Goal: Navigation & Orientation: Find specific page/section

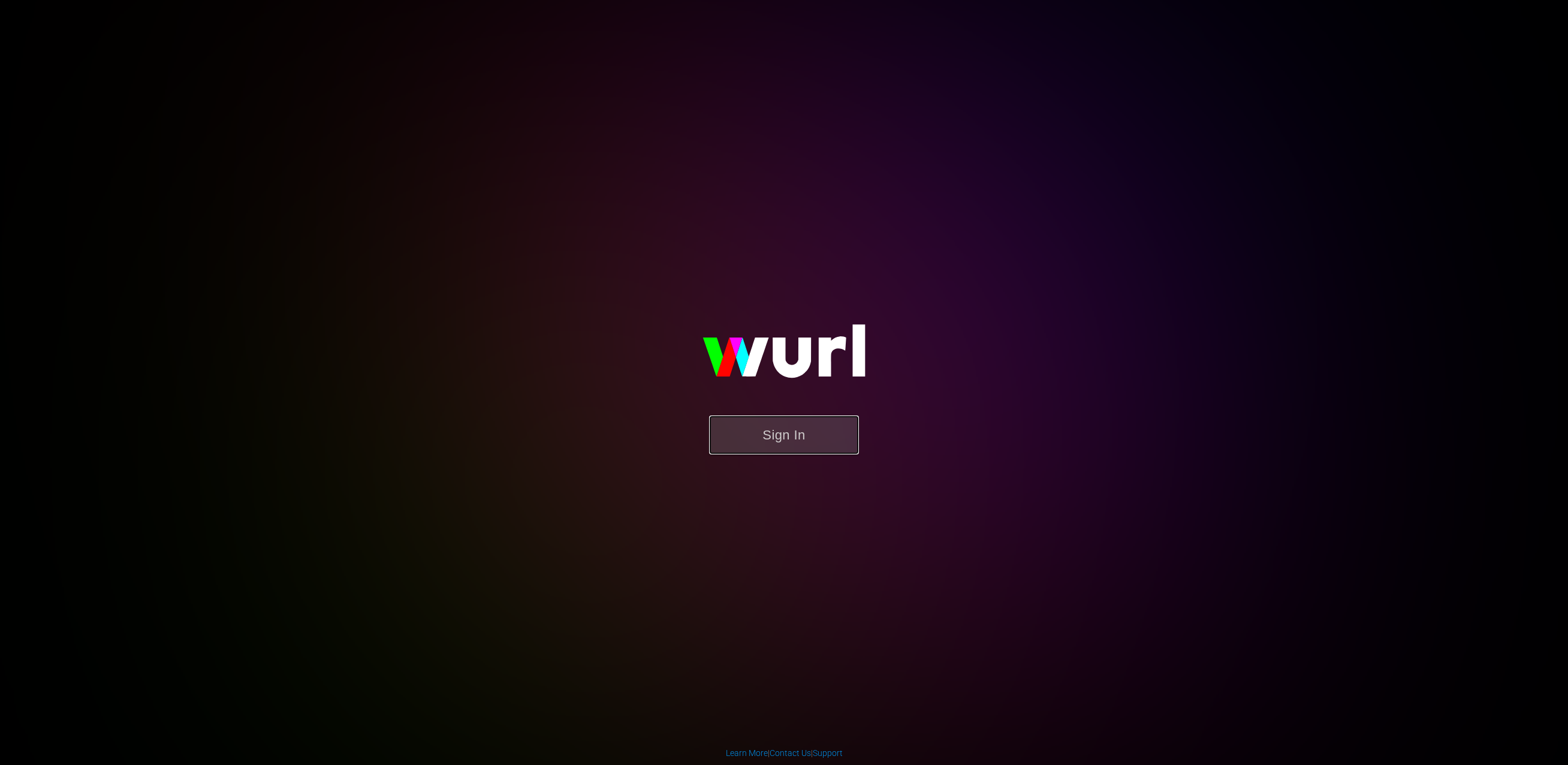
click at [796, 433] on button "Sign In" at bounding box center [784, 434] width 149 height 39
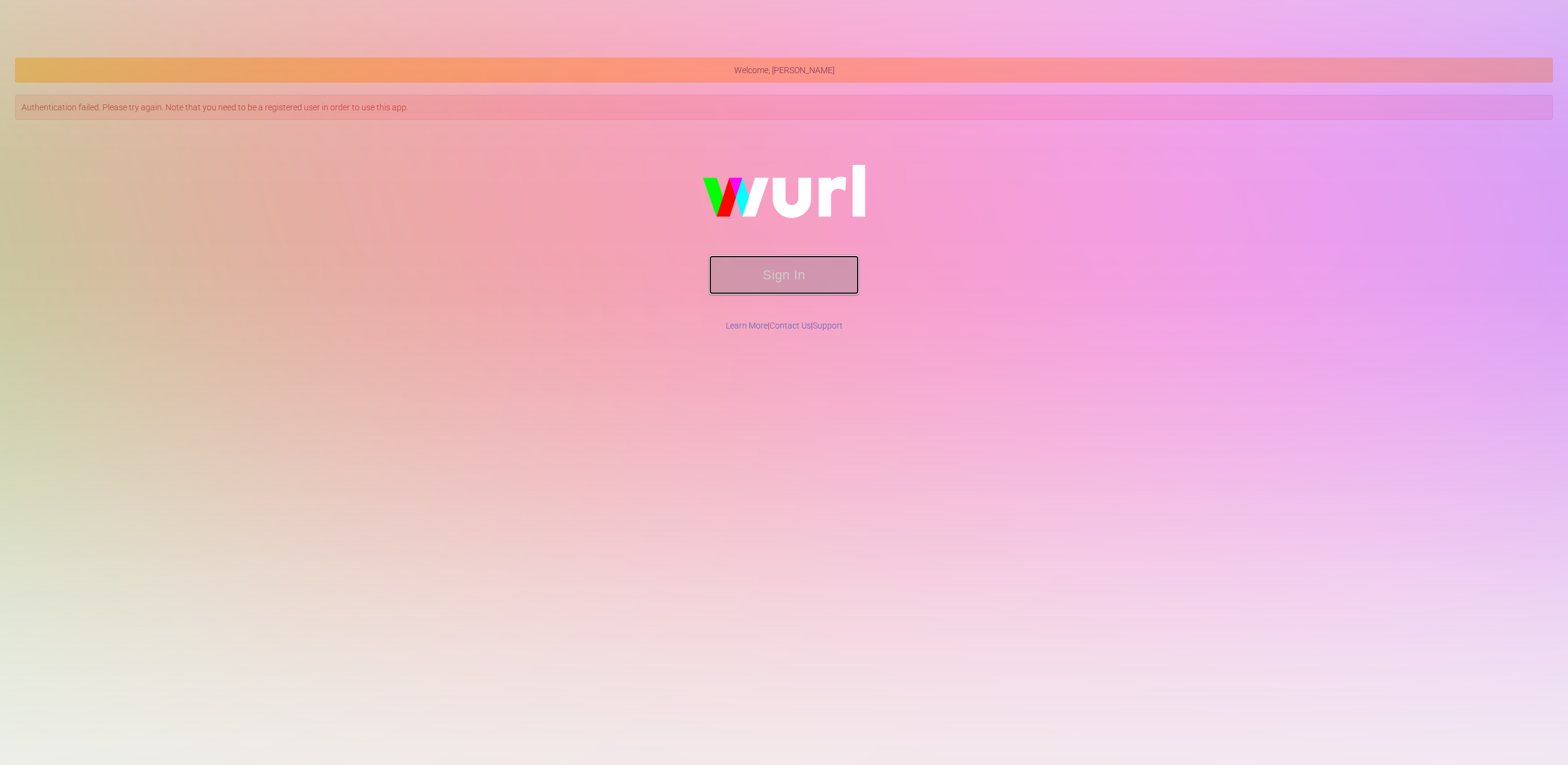
click at [764, 274] on button "Sign In" at bounding box center [784, 274] width 149 height 39
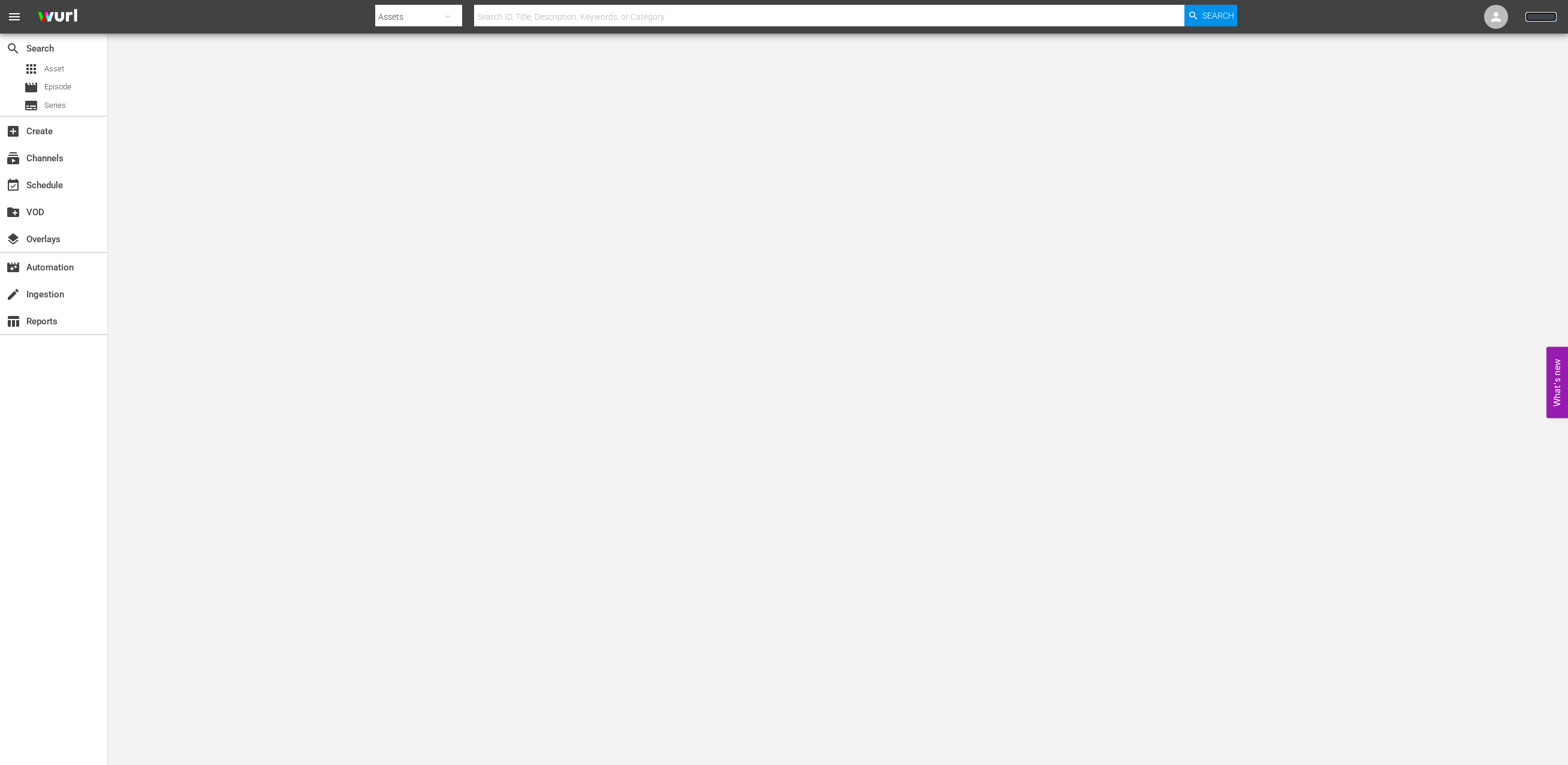
click at [1546, 20] on link "Sign Out" at bounding box center [1540, 17] width 31 height 9
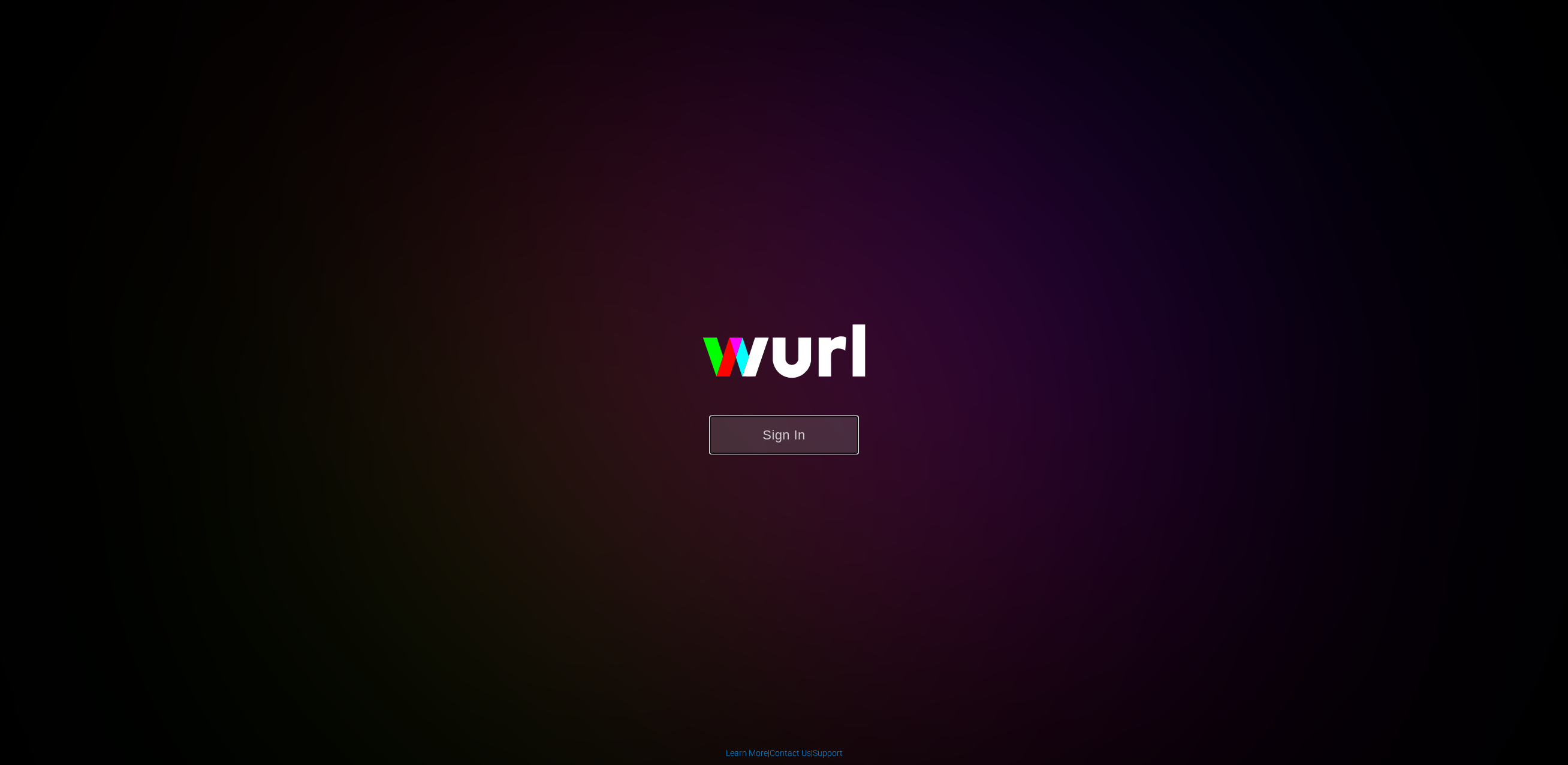
click at [791, 449] on button "Sign In" at bounding box center [784, 434] width 149 height 39
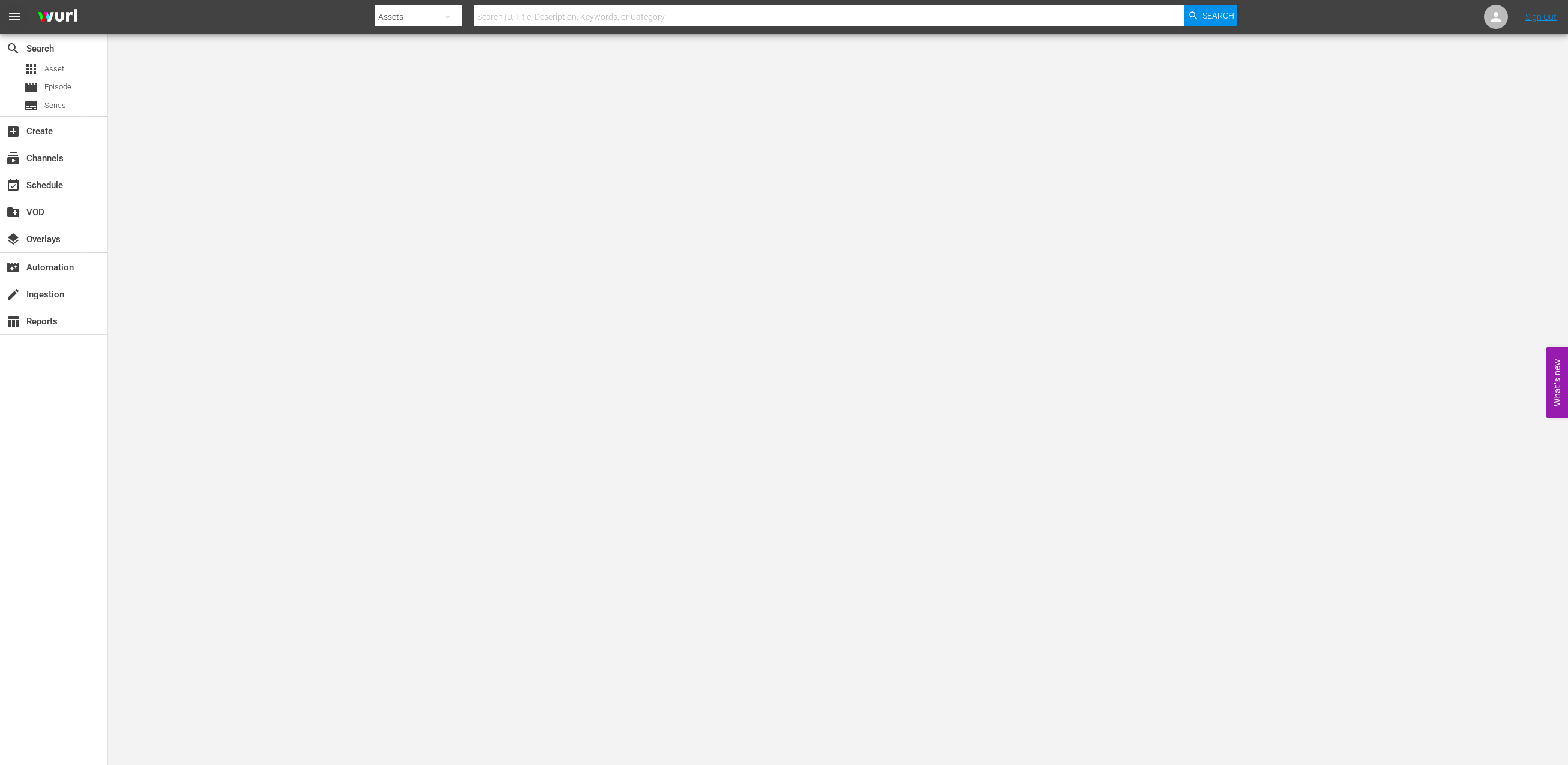
click at [14, 14] on span "menu" at bounding box center [14, 16] width 14 height 14
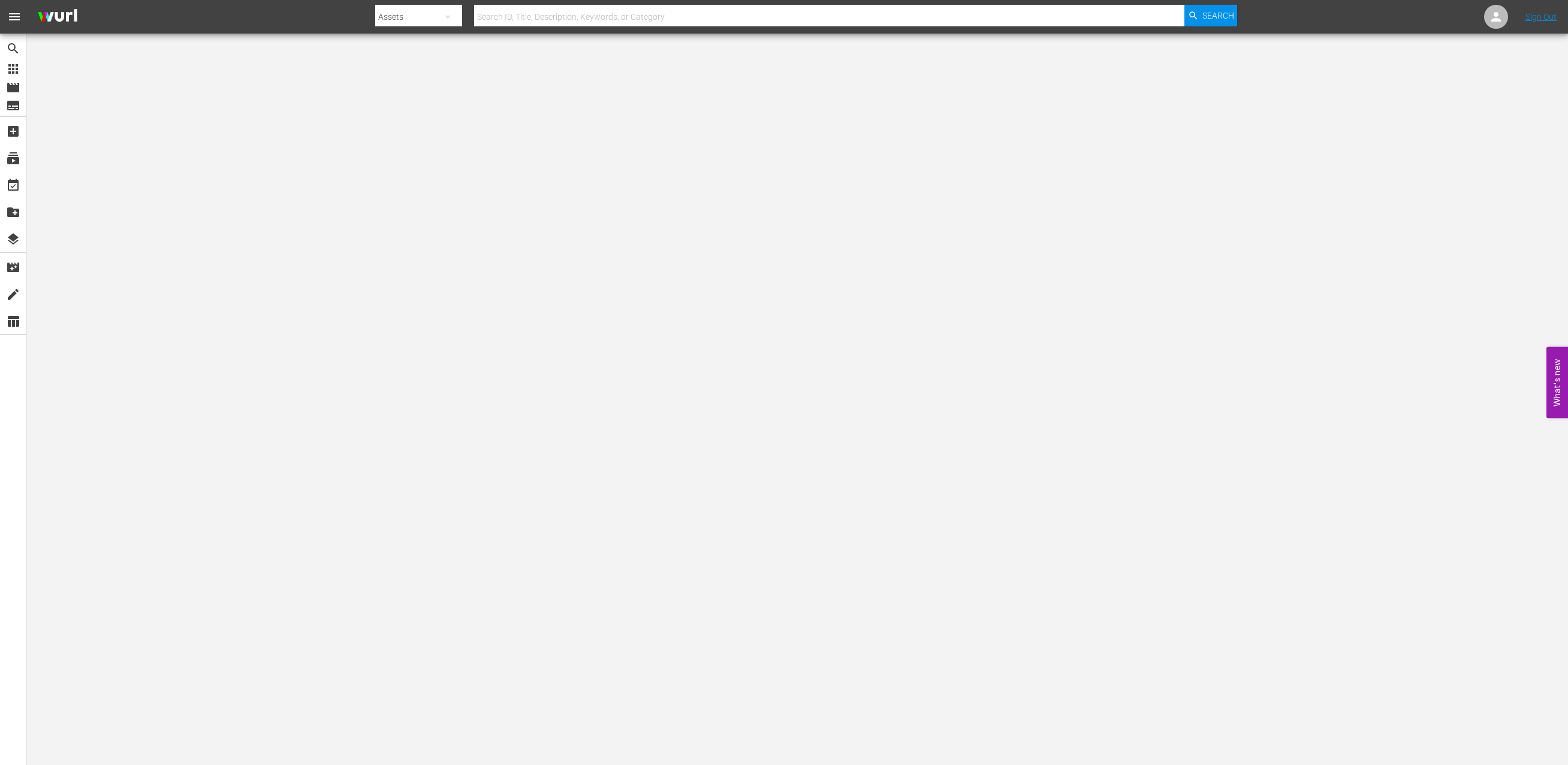
click at [14, 14] on span "menu" at bounding box center [14, 16] width 14 height 14
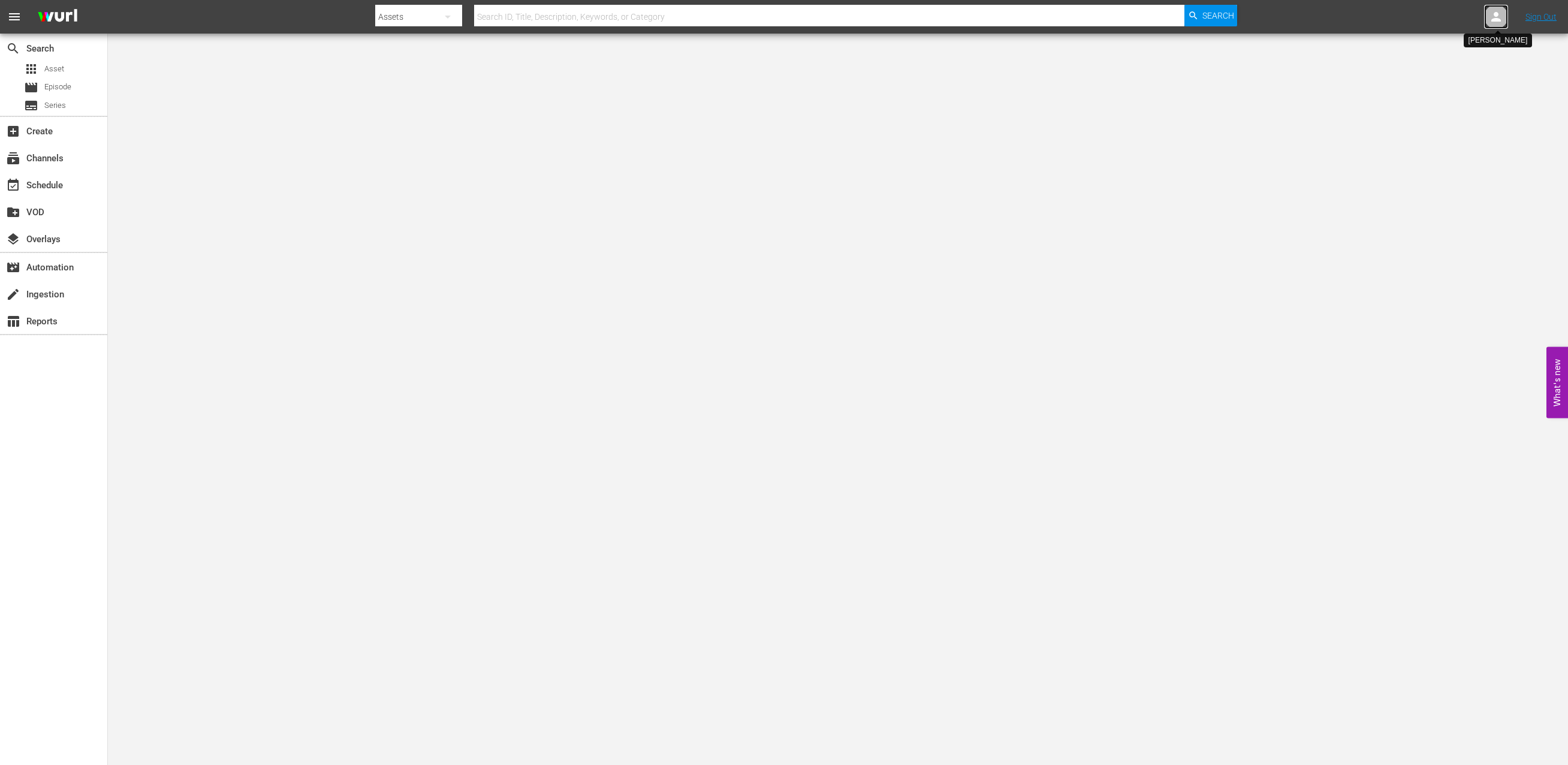
click at [1502, 19] on icon at bounding box center [1495, 16] width 14 height 14
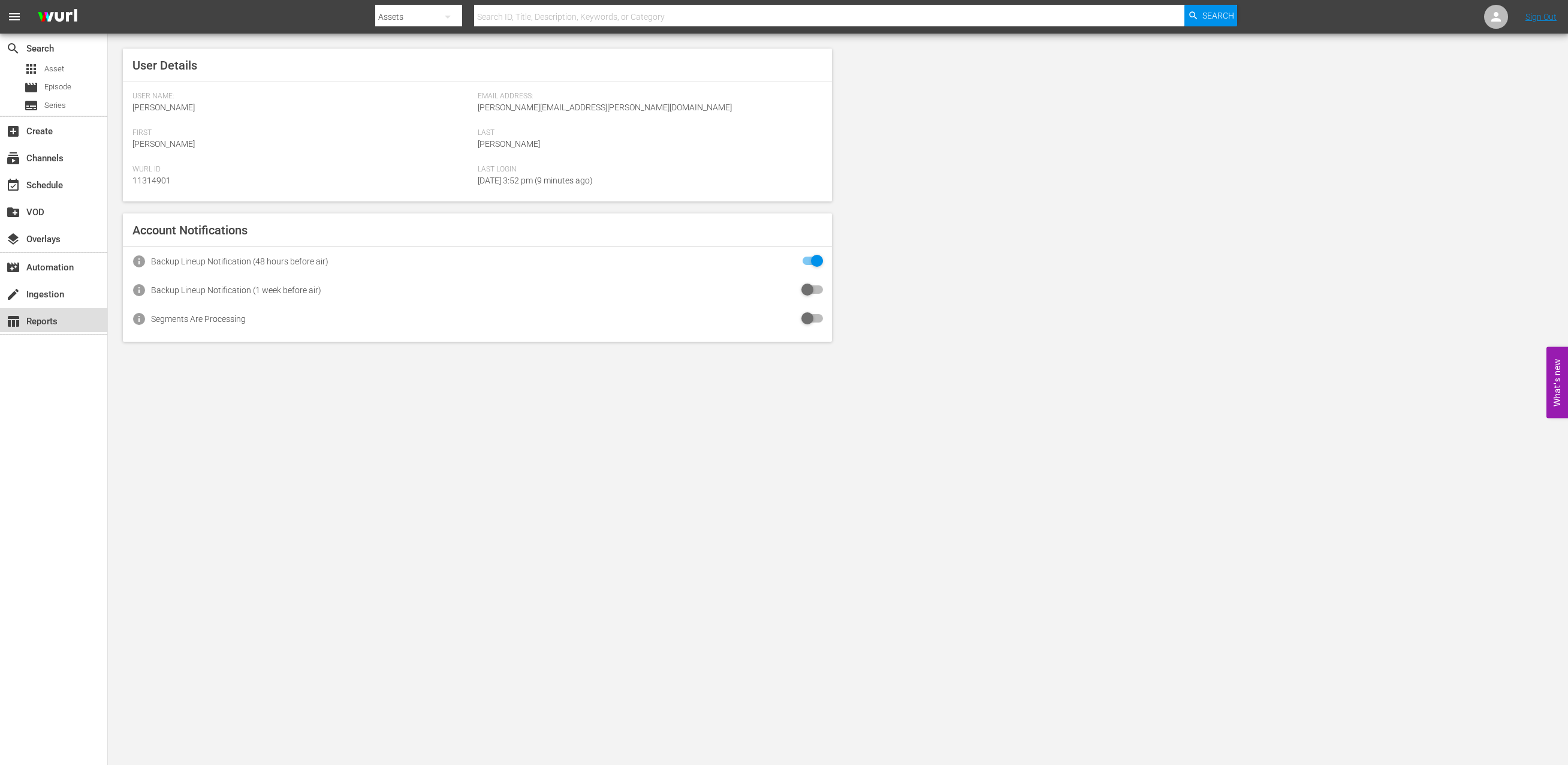
click at [54, 320] on div "table_chart Reports" at bounding box center [33, 319] width 67 height 10
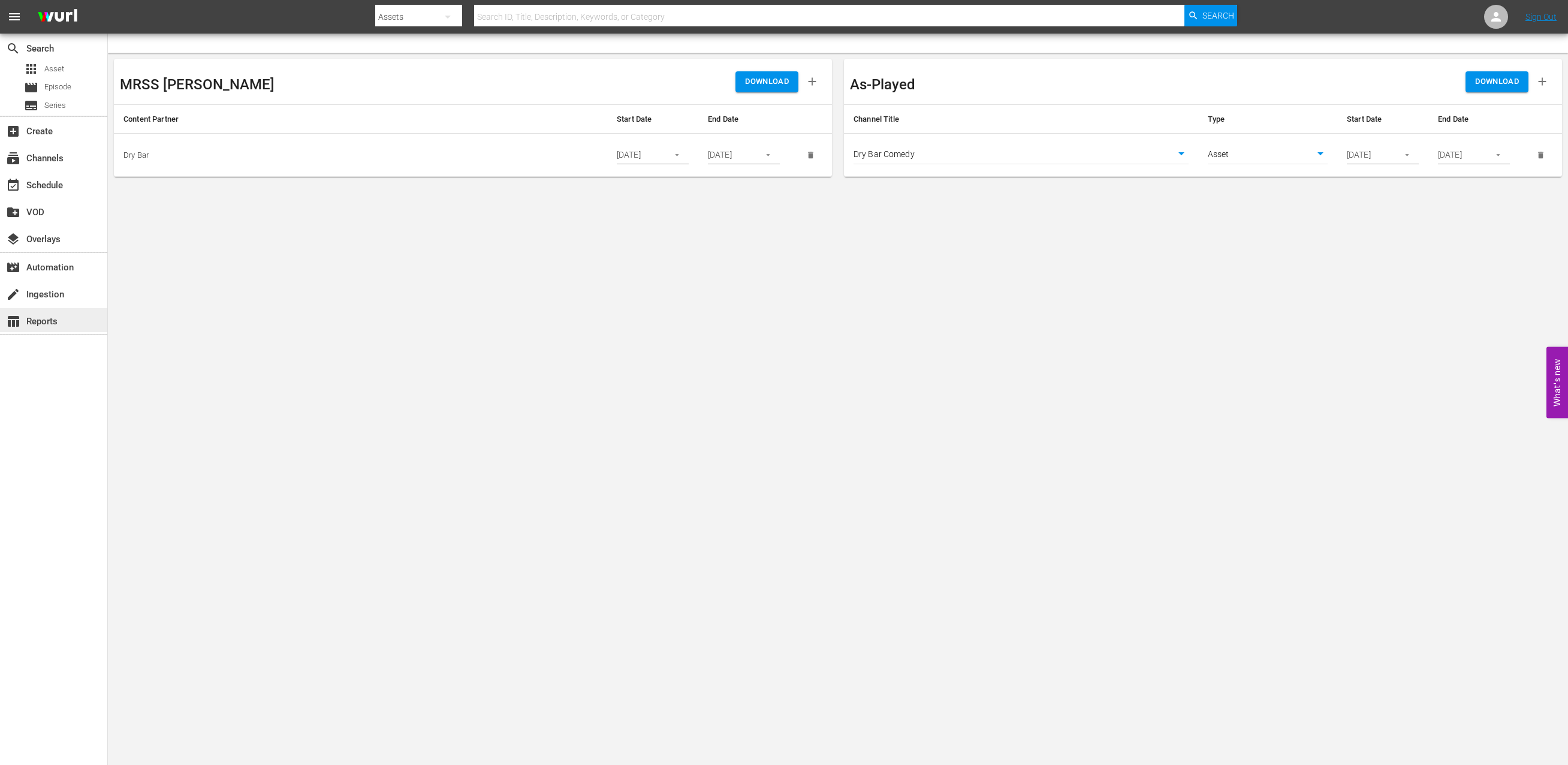
click at [51, 310] on div "table_chart Reports" at bounding box center [54, 320] width 107 height 24
click at [47, 298] on div "create Ingestion" at bounding box center [33, 292] width 67 height 10
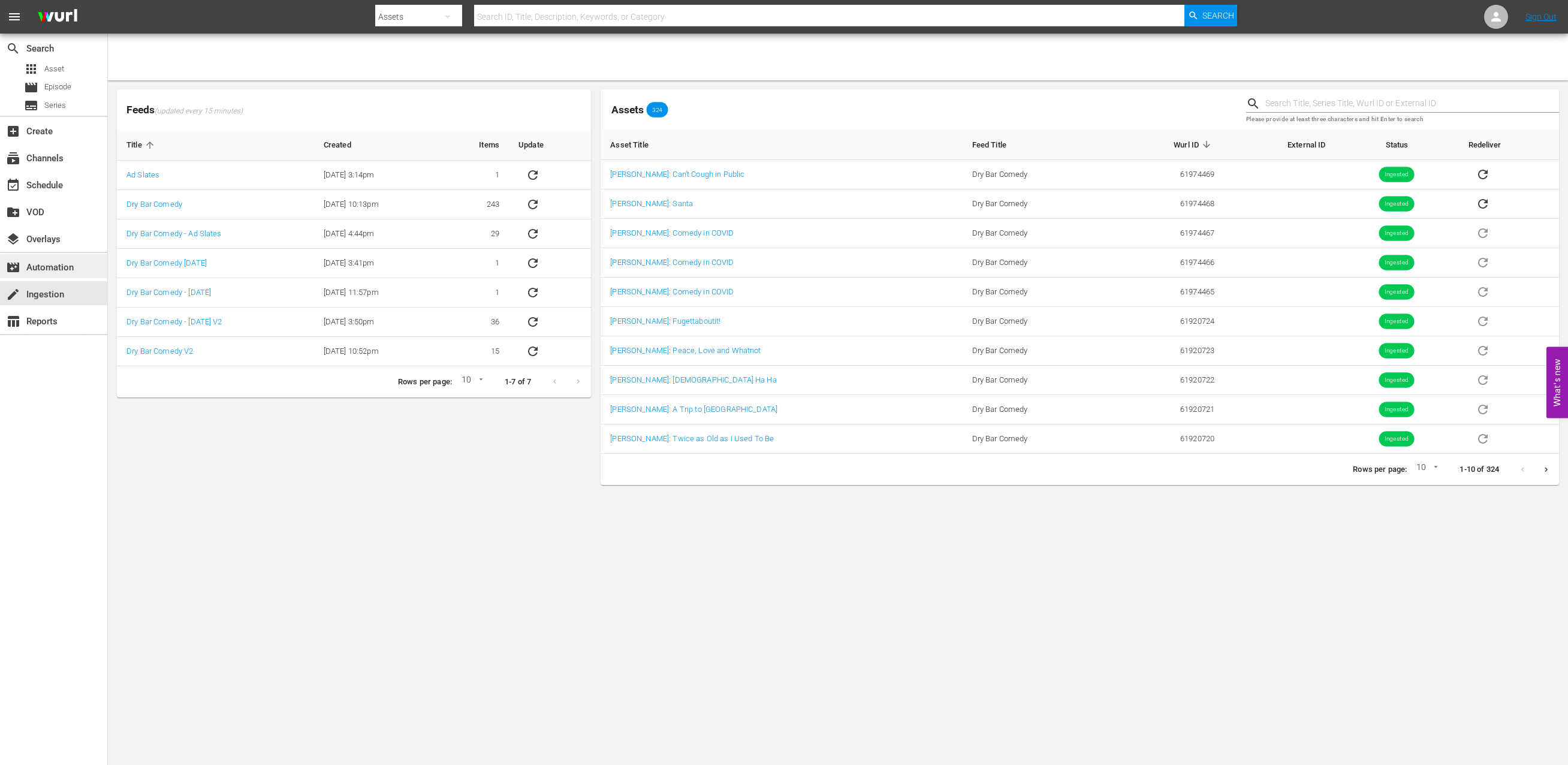
click at [51, 266] on div "movie_filter Automation" at bounding box center [33, 265] width 67 height 10
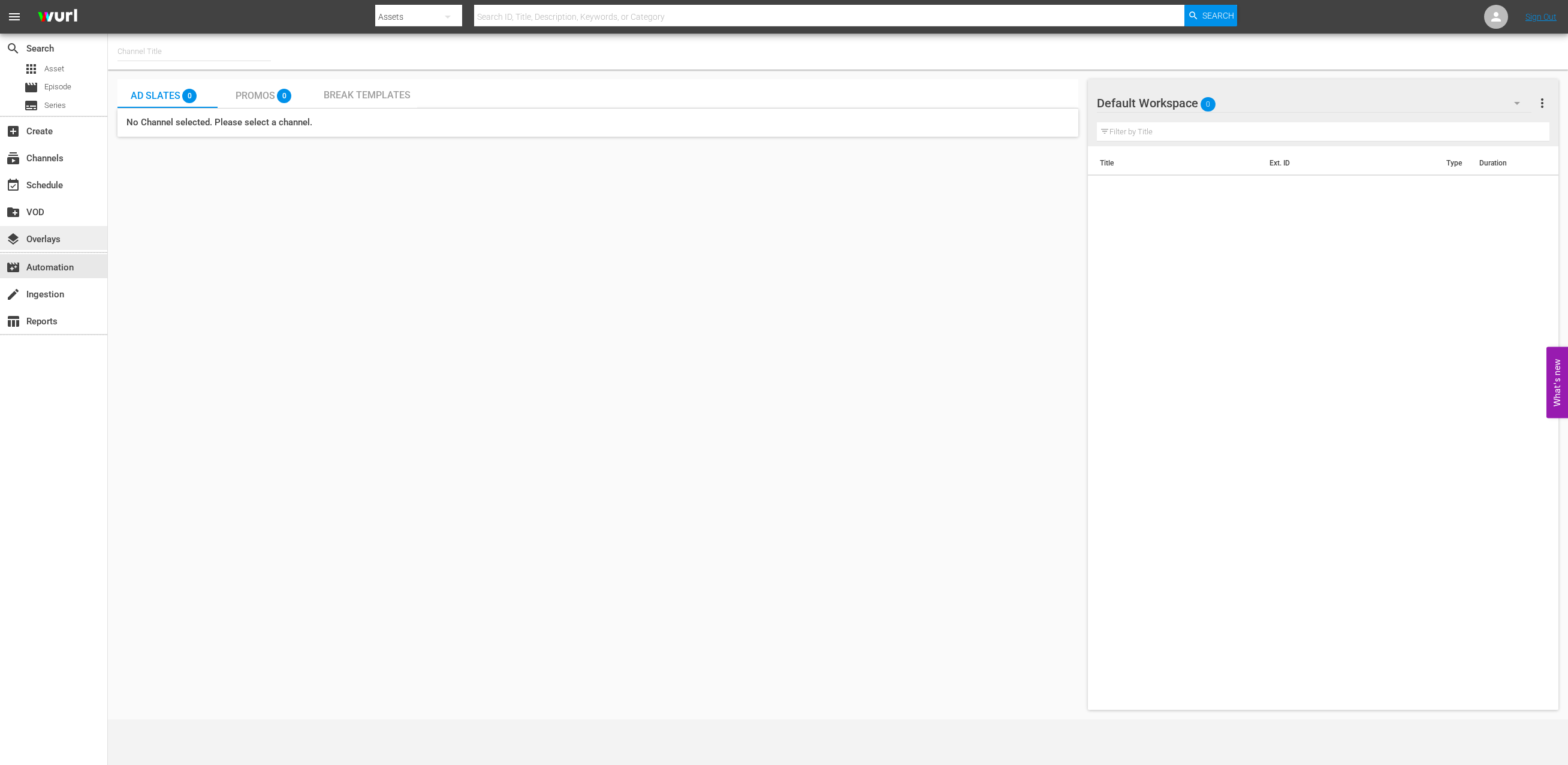
click at [51, 239] on div "layers Overlays" at bounding box center [33, 237] width 67 height 10
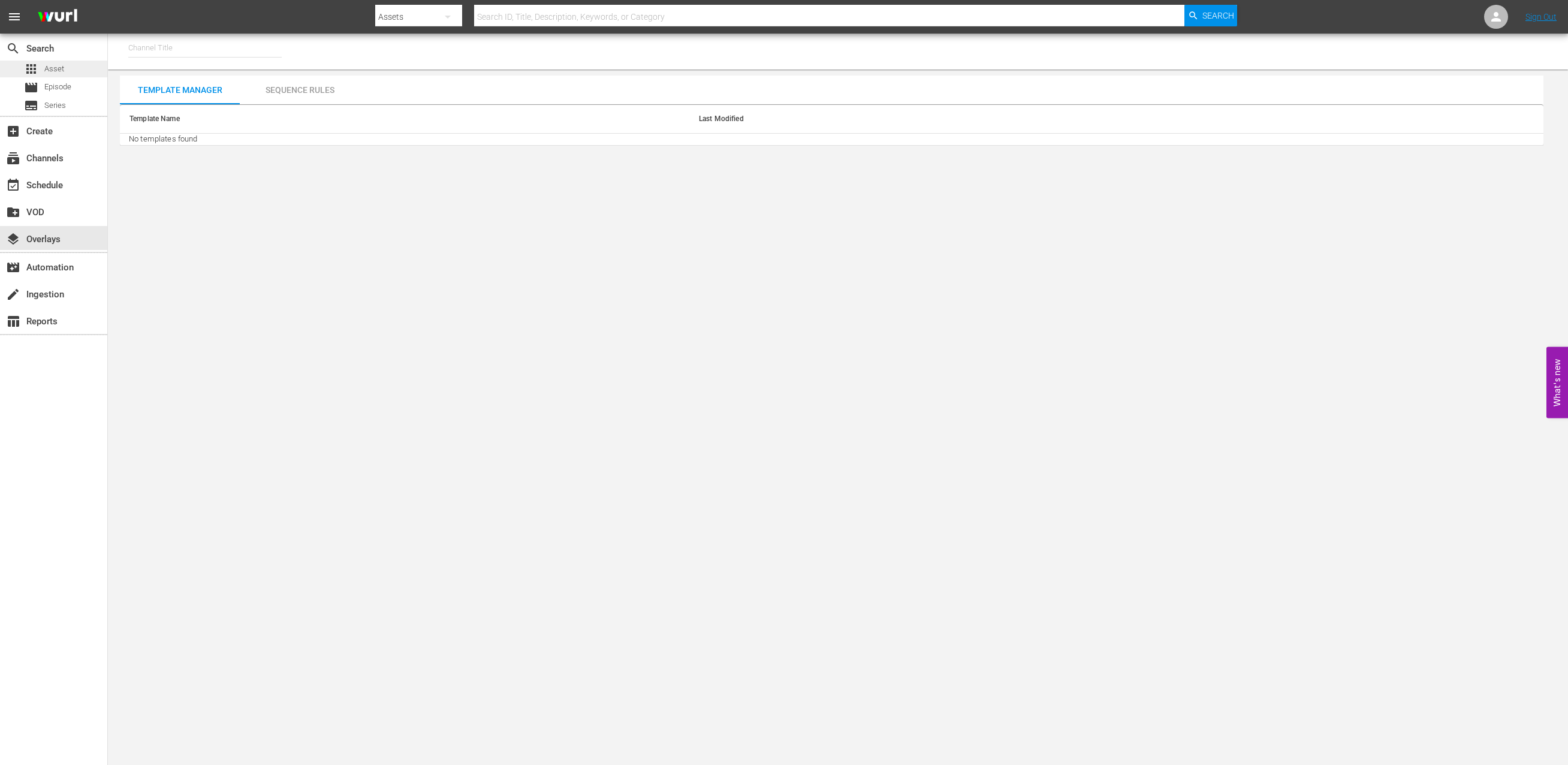
click at [54, 69] on span "Asset" at bounding box center [54, 69] width 20 height 12
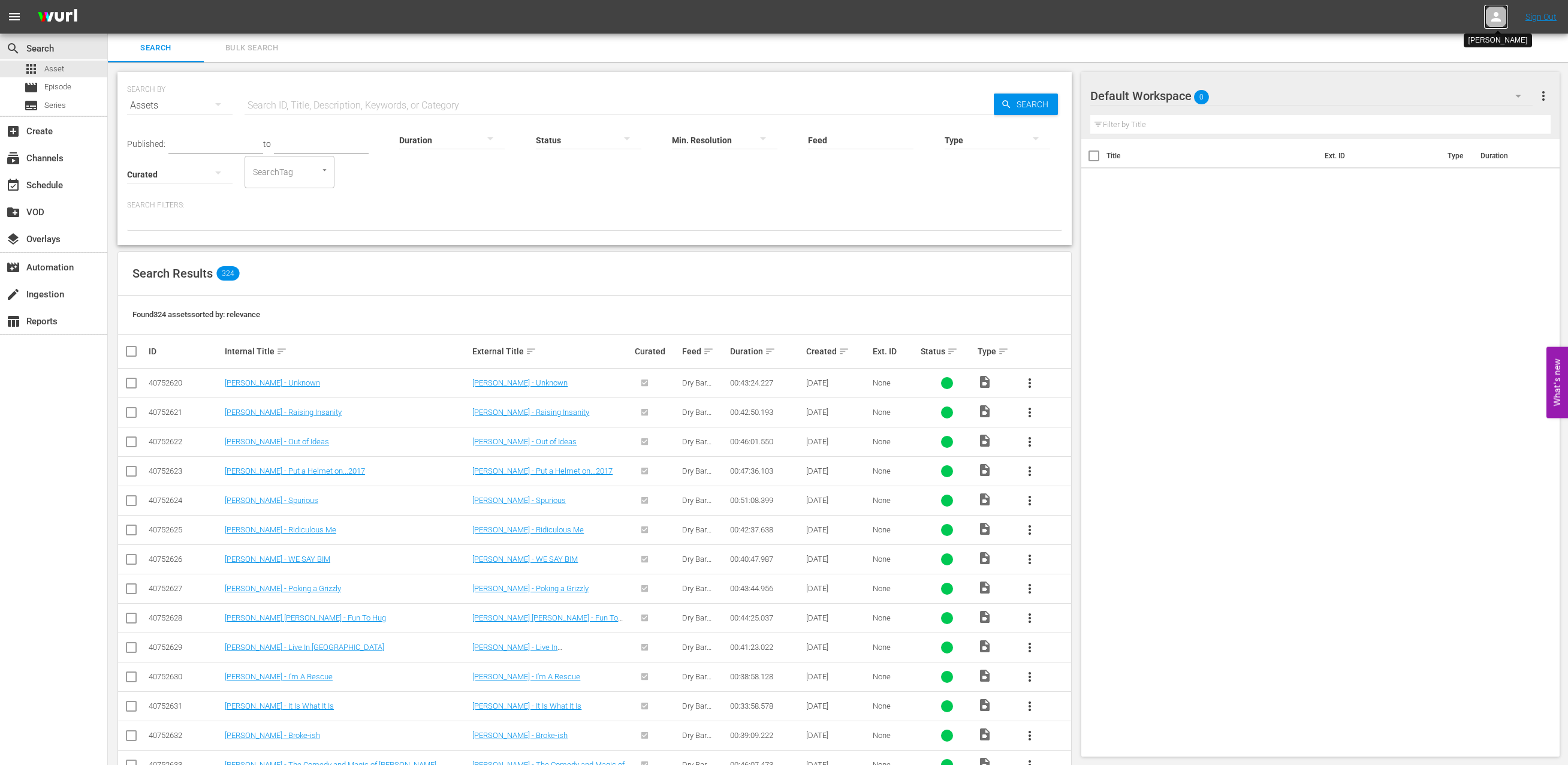
click at [1495, 18] on icon at bounding box center [1496, 17] width 9 height 9
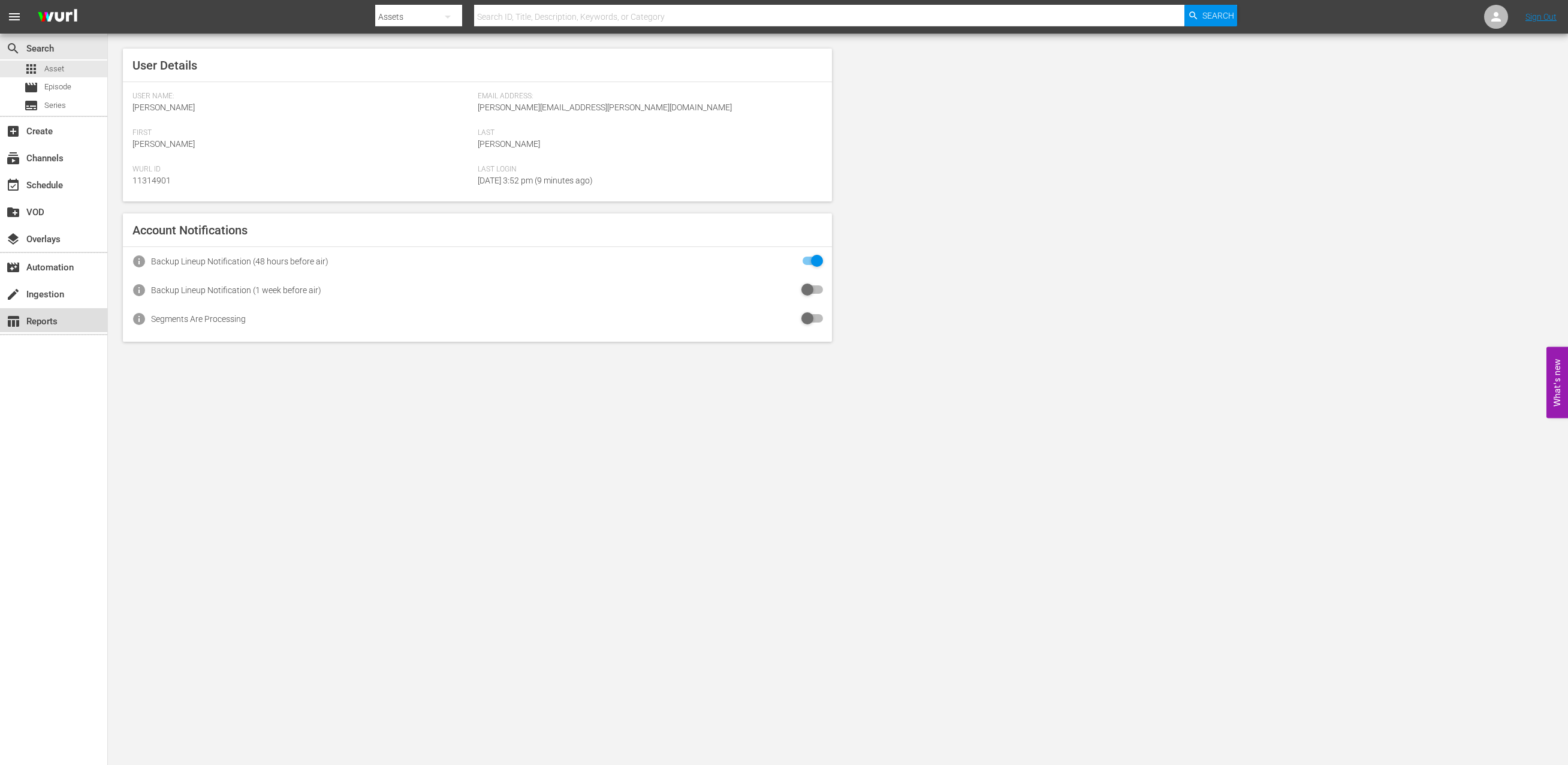
click at [38, 320] on div "table_chart Reports" at bounding box center [33, 319] width 67 height 10
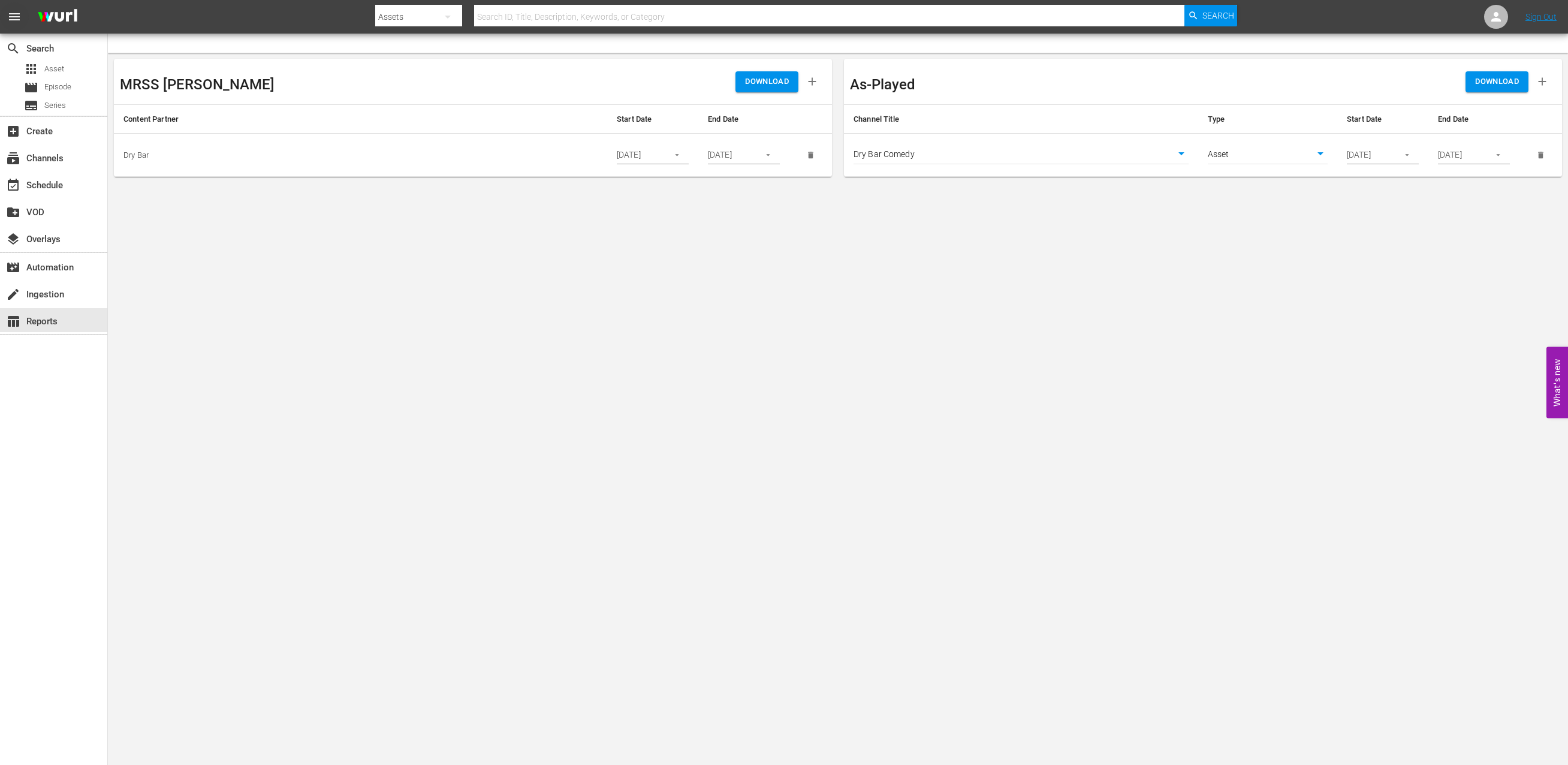
click at [14, 23] on span "menu" at bounding box center [14, 16] width 14 height 14
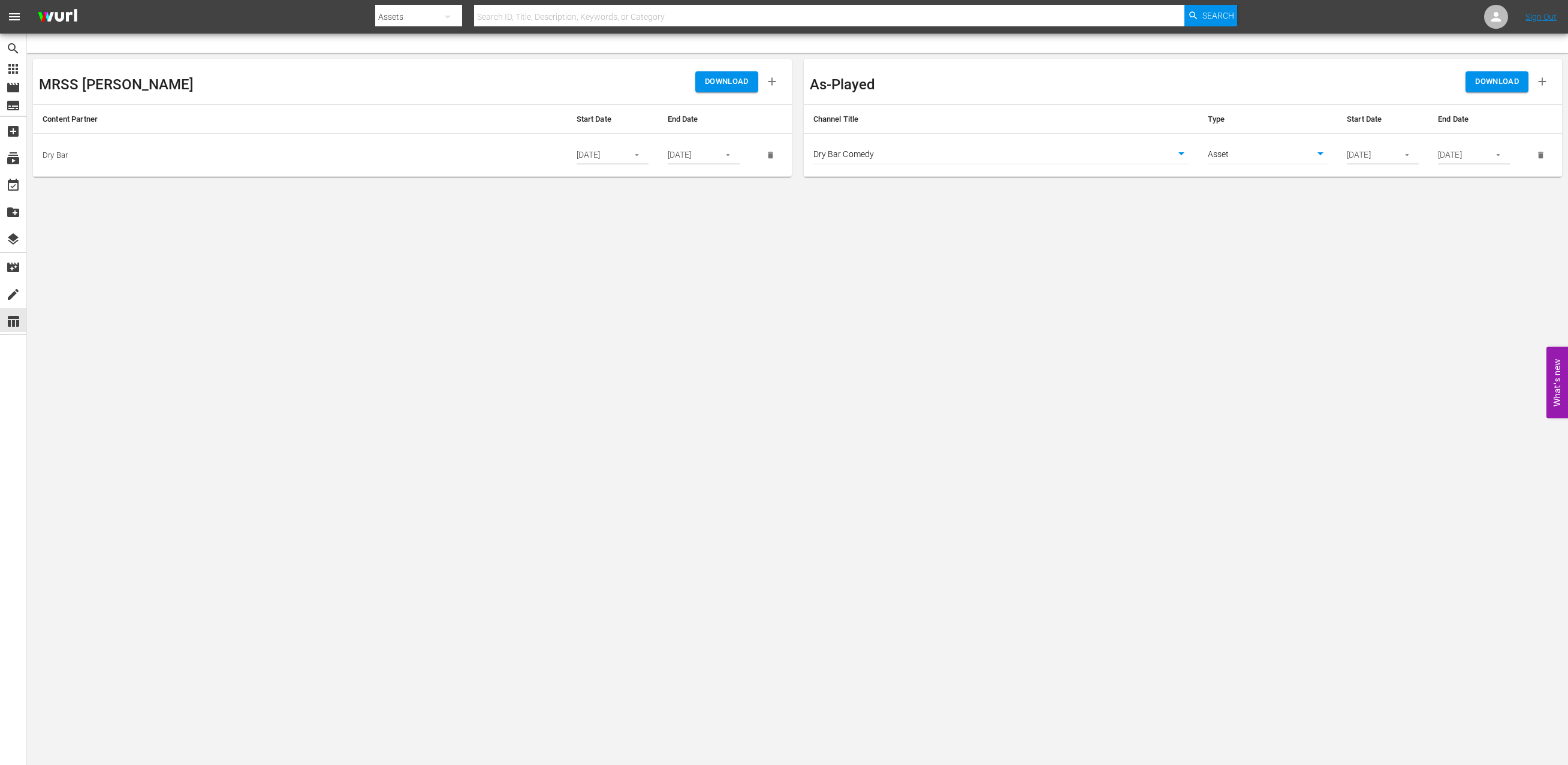
click at [19, 17] on span "menu" at bounding box center [14, 16] width 14 height 14
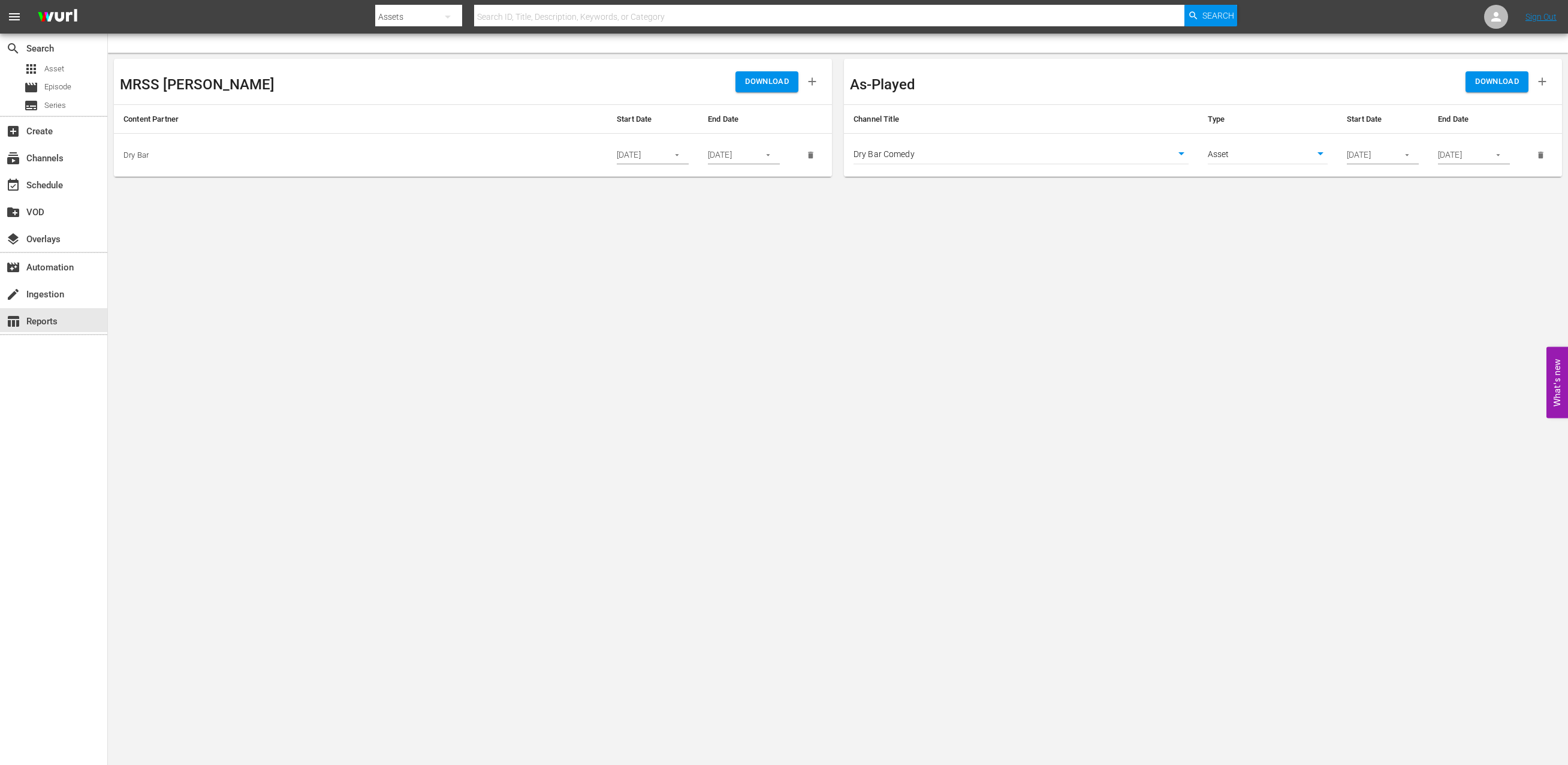
click at [13, 15] on span "menu" at bounding box center [14, 16] width 14 height 14
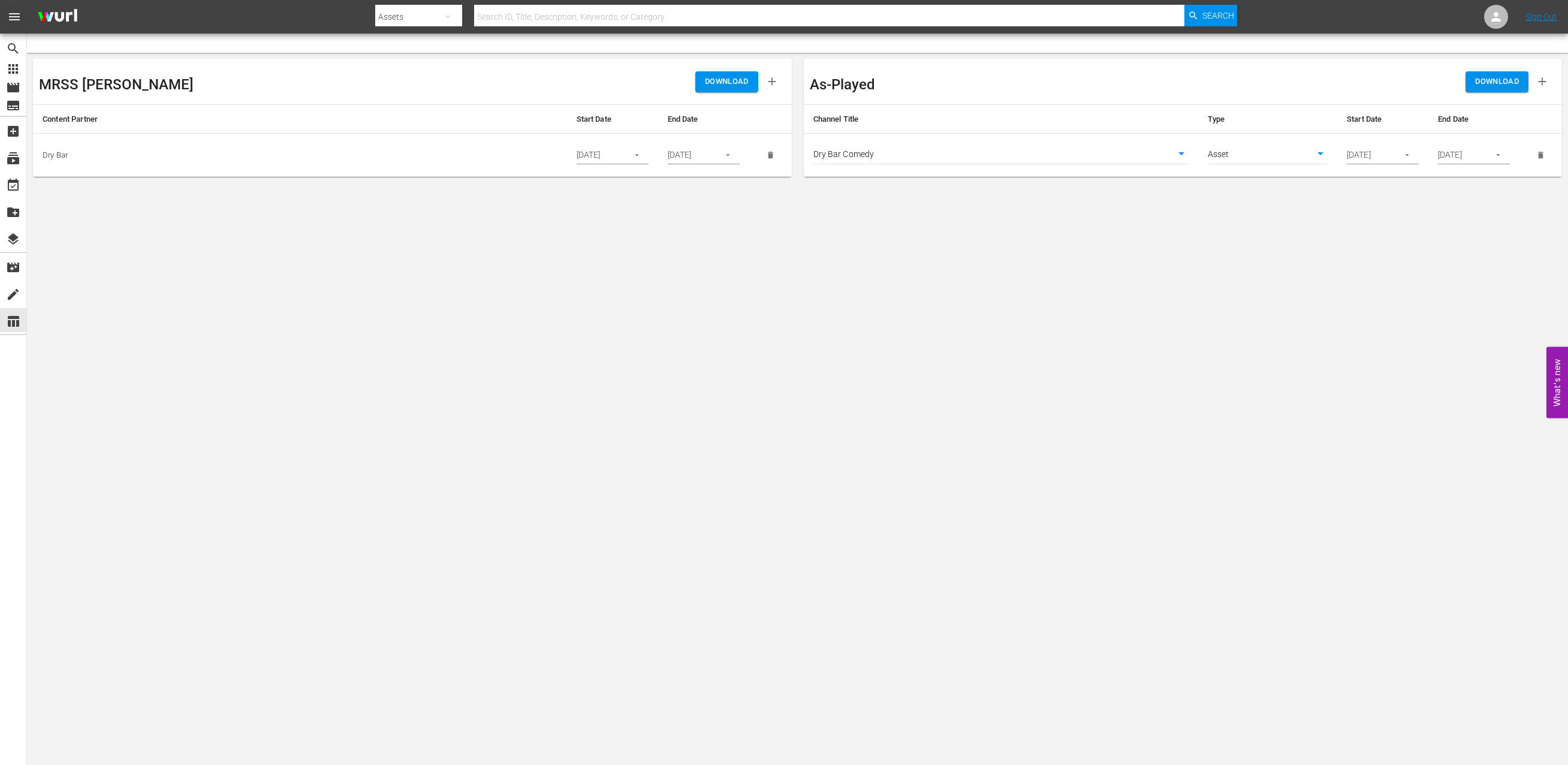
click at [13, 15] on span "menu" at bounding box center [14, 16] width 14 height 14
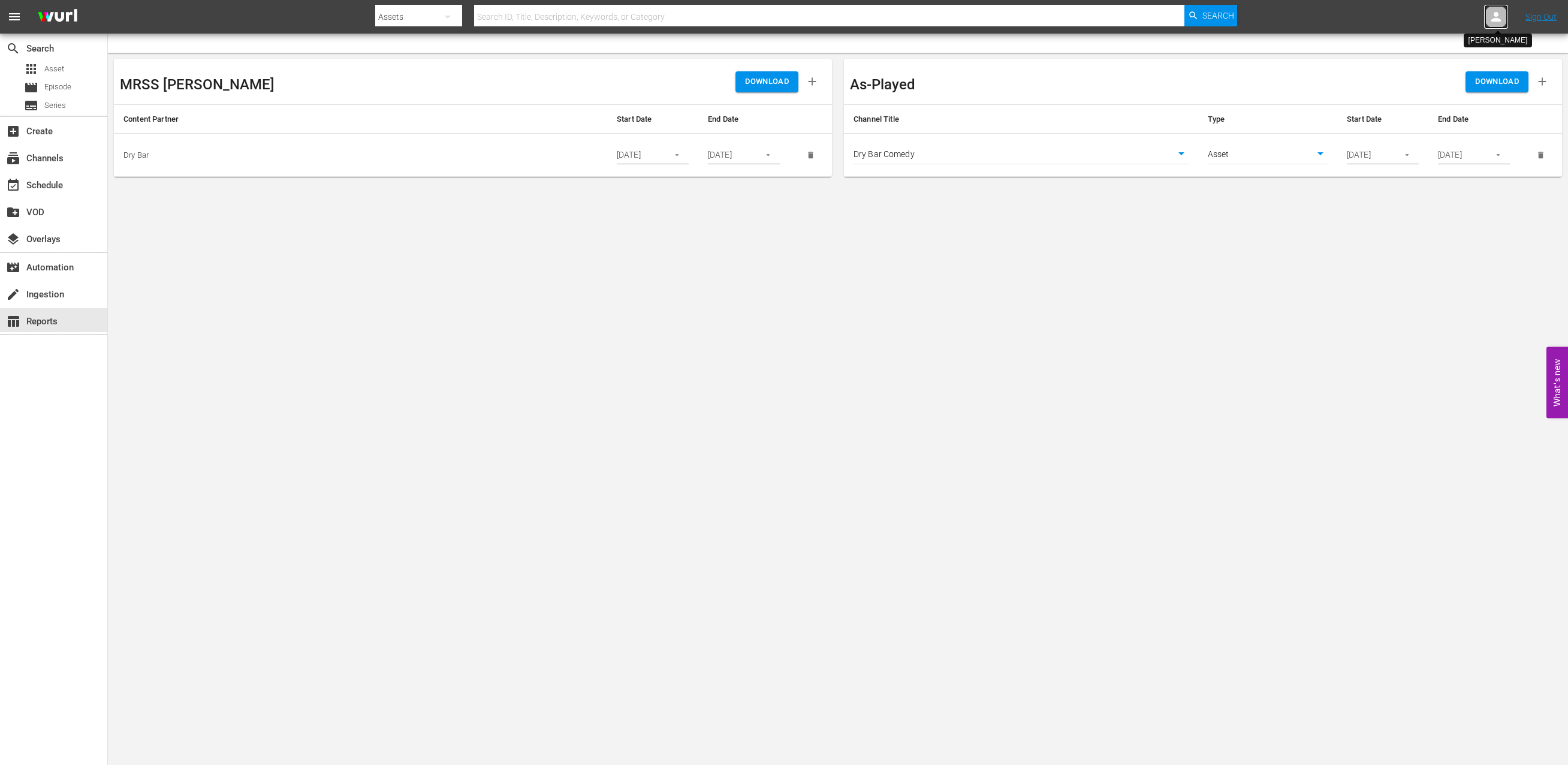
click at [1488, 16] on icon at bounding box center [1495, 16] width 14 height 14
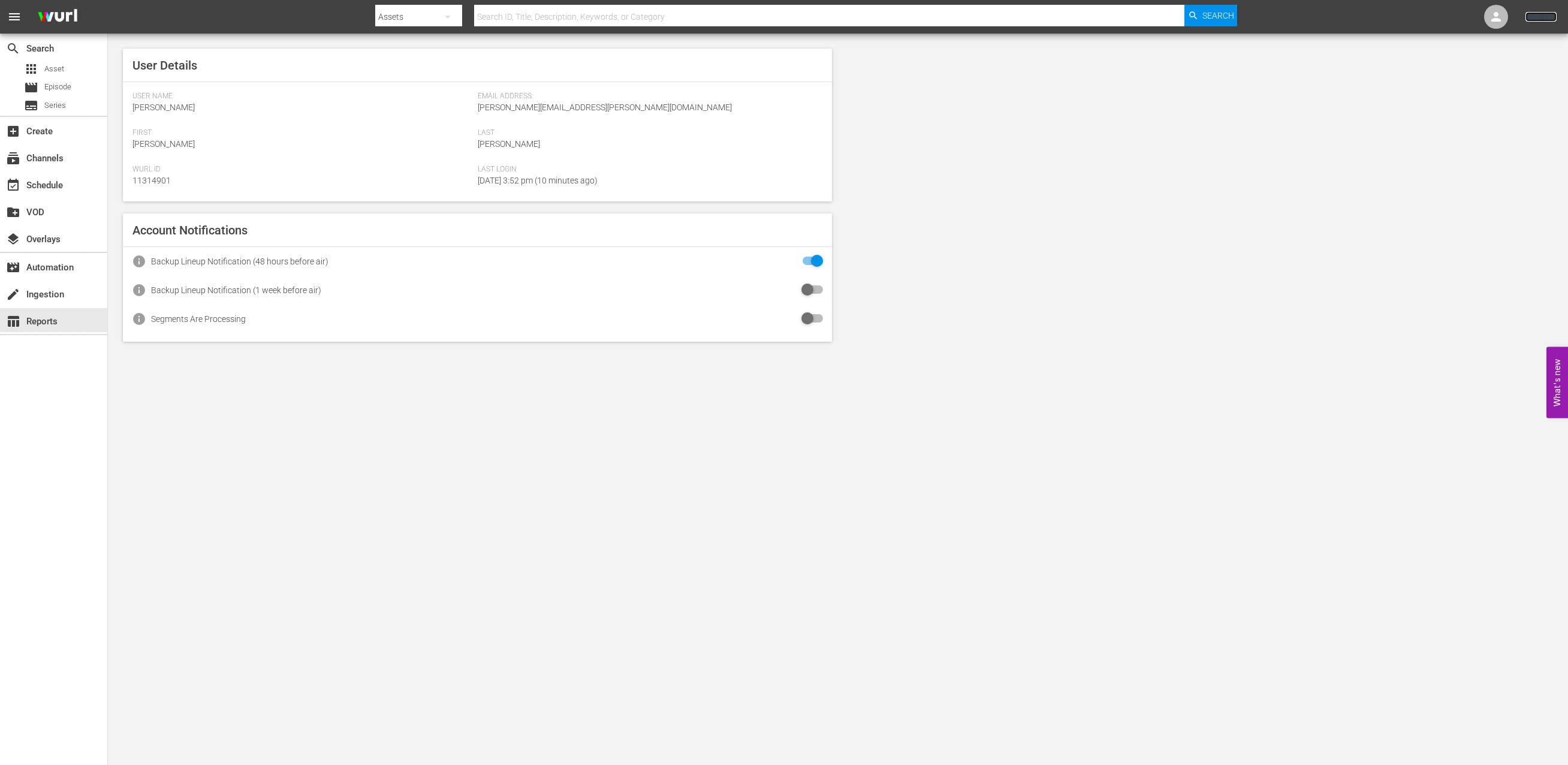
click at [1536, 20] on link "Sign Out" at bounding box center [1540, 17] width 31 height 9
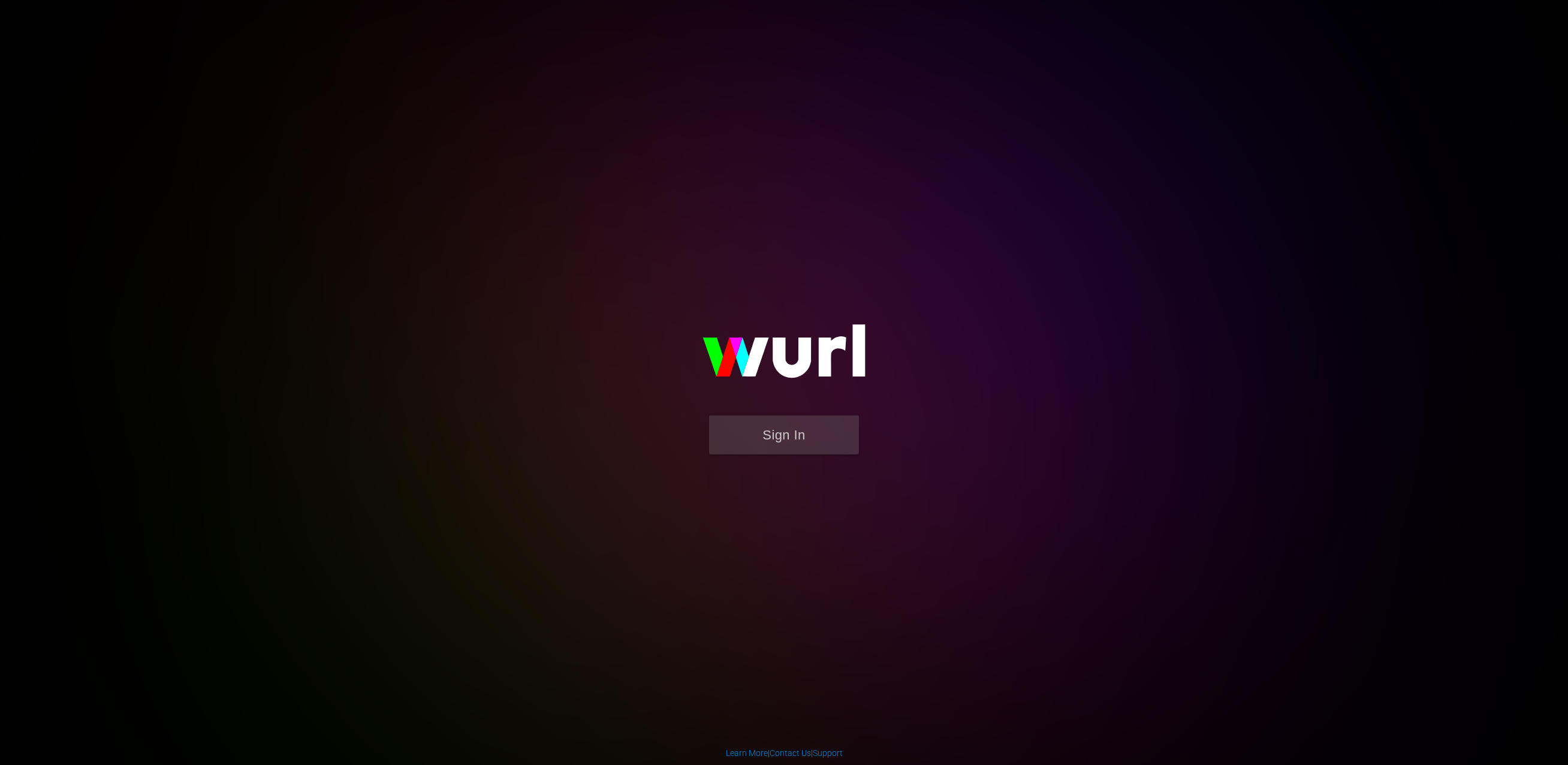
drag, startPoint x: 1234, startPoint y: 216, endPoint x: 1318, endPoint y: 142, distance: 111.9
click at [1241, 209] on body "Sign In Learn More | Contact Us | Support" at bounding box center [784, 382] width 1568 height 765
click at [777, 434] on button "Sign In" at bounding box center [784, 434] width 149 height 39
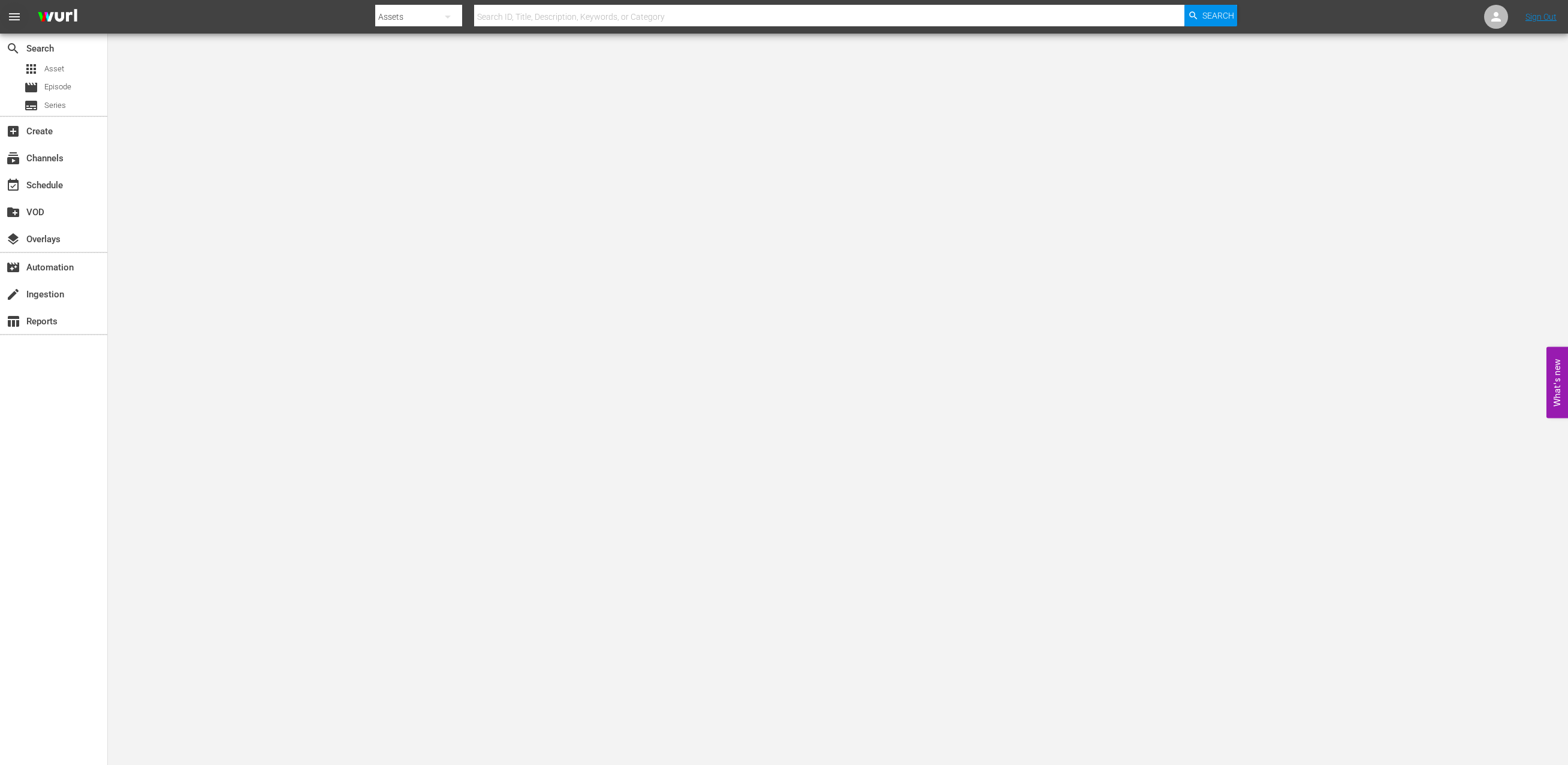
click at [10, 15] on span "menu" at bounding box center [14, 16] width 14 height 14
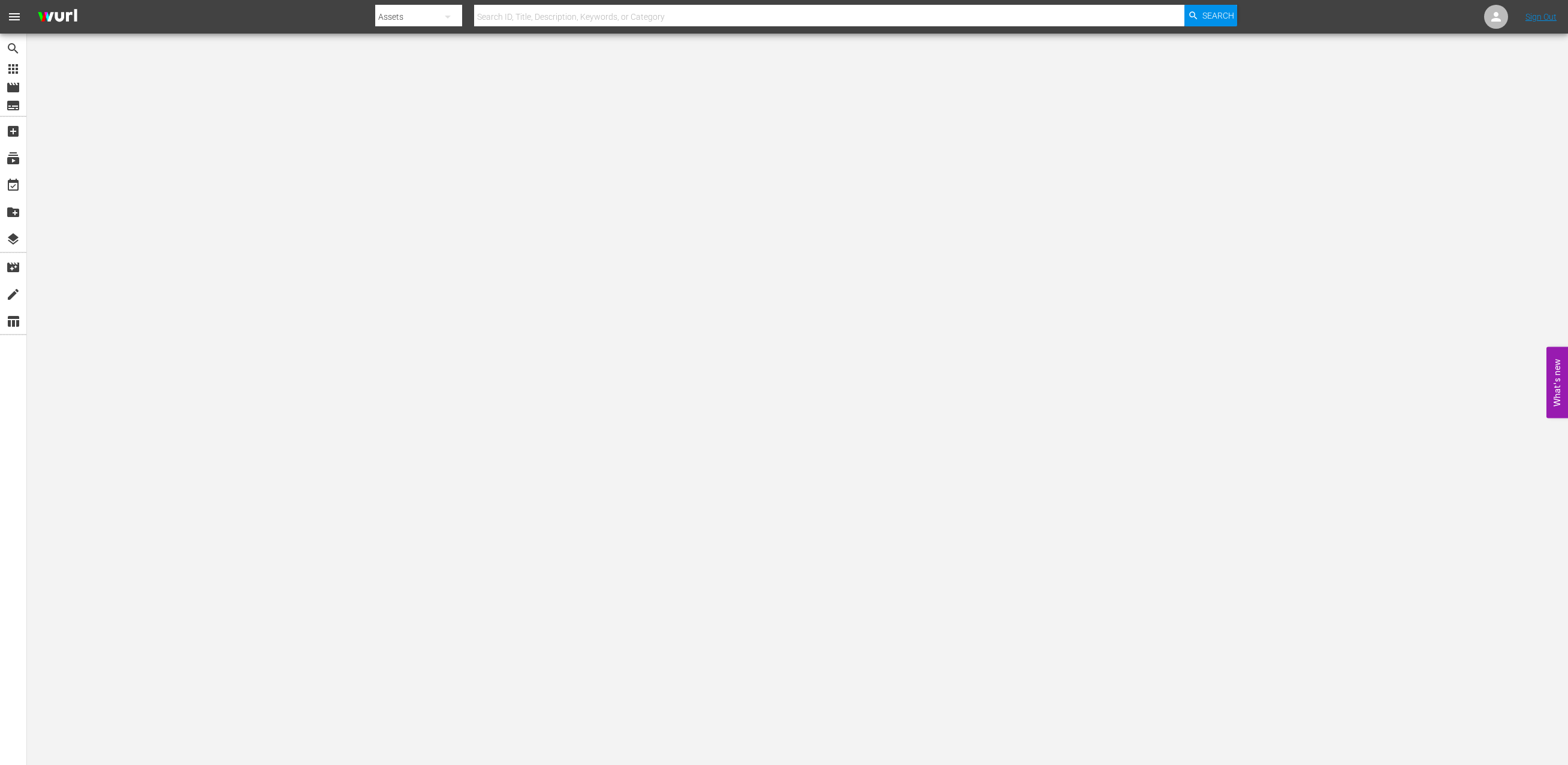
click at [12, 16] on span "menu" at bounding box center [14, 16] width 14 height 14
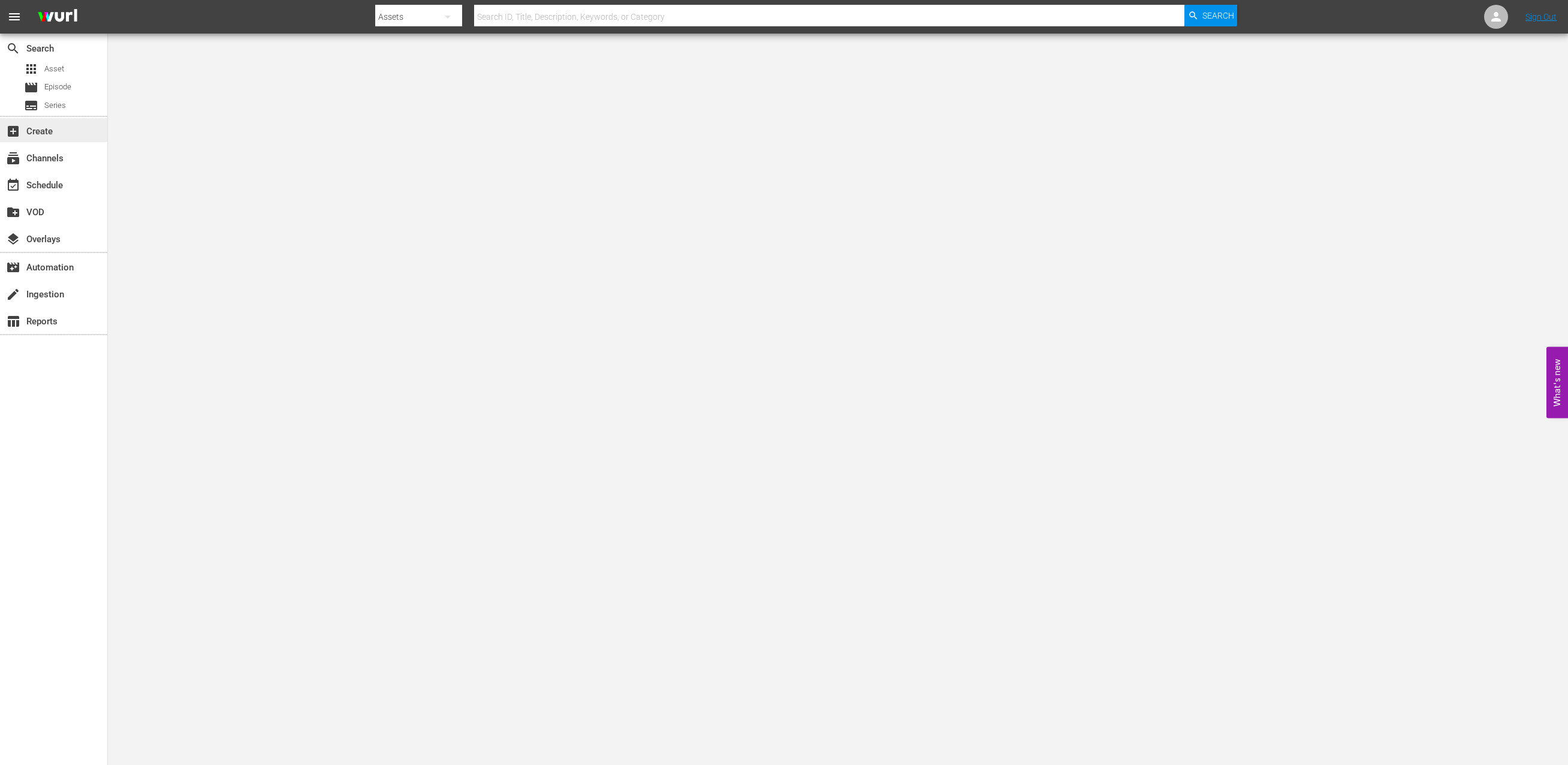
click at [73, 133] on div "add_box Create" at bounding box center [54, 131] width 107 height 24
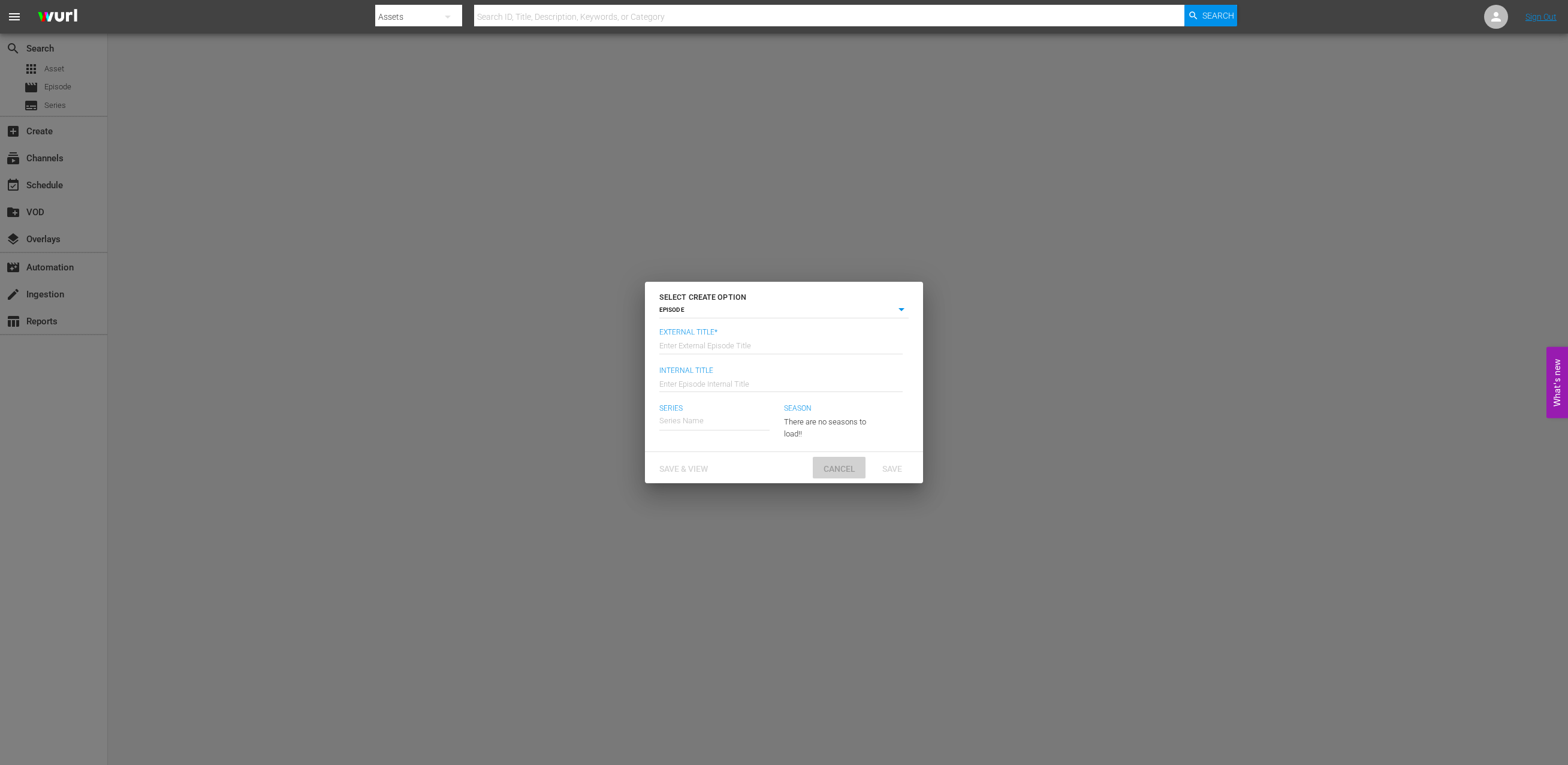
click at [840, 473] on span "Cancel" at bounding box center [839, 469] width 51 height 9
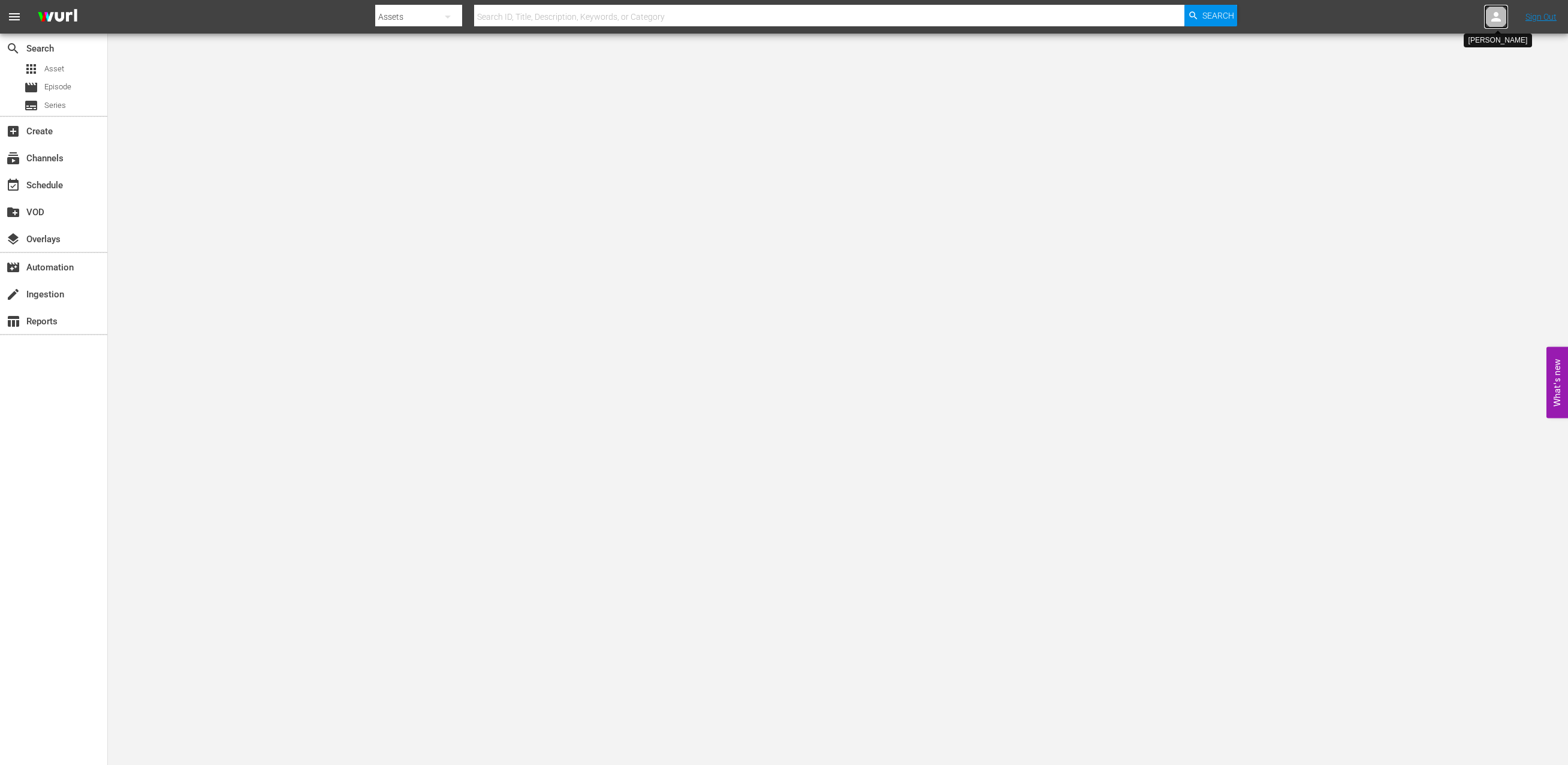
click at [1500, 21] on icon at bounding box center [1496, 17] width 9 height 9
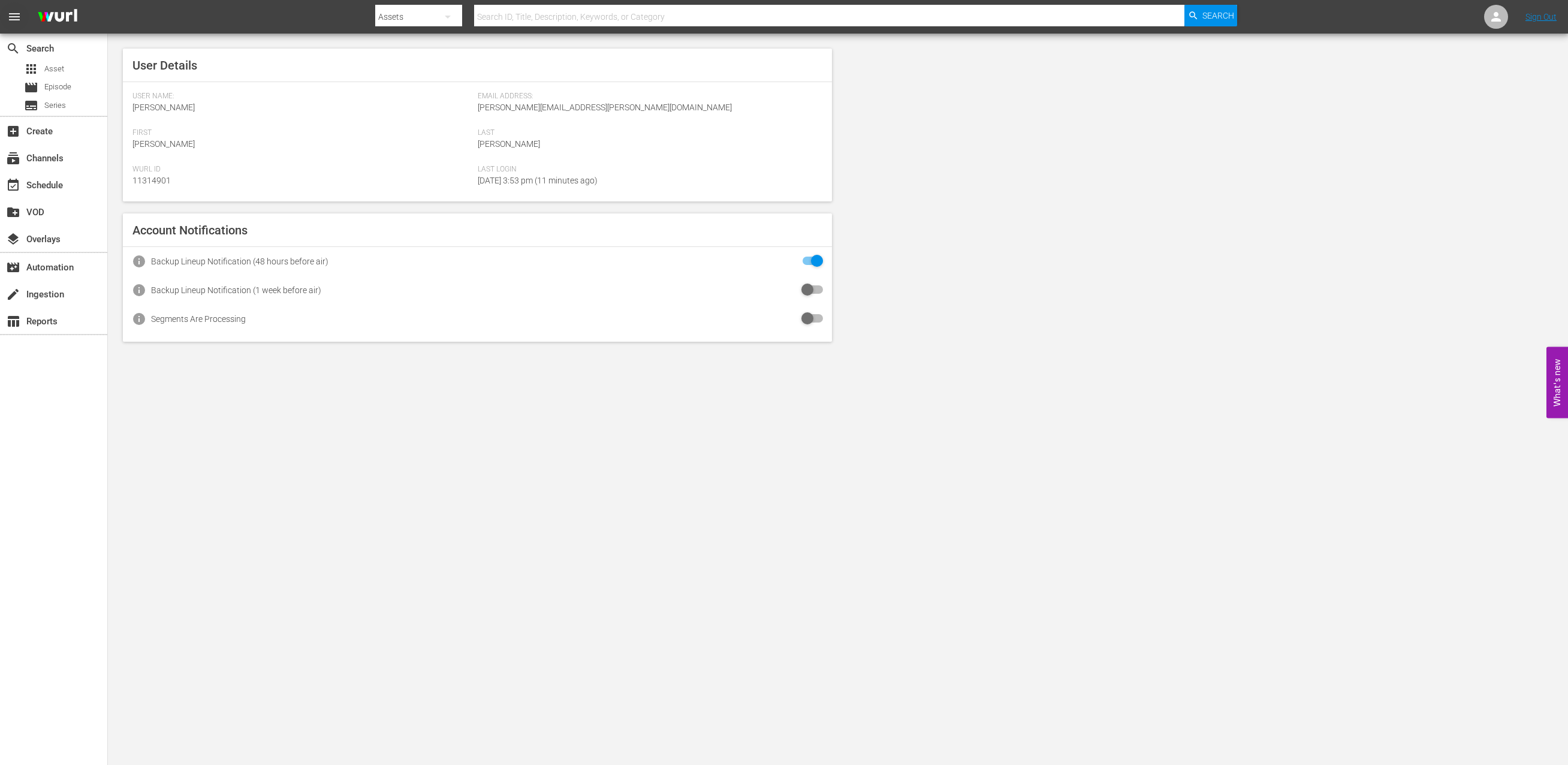
click at [17, 13] on span "menu" at bounding box center [14, 16] width 14 height 14
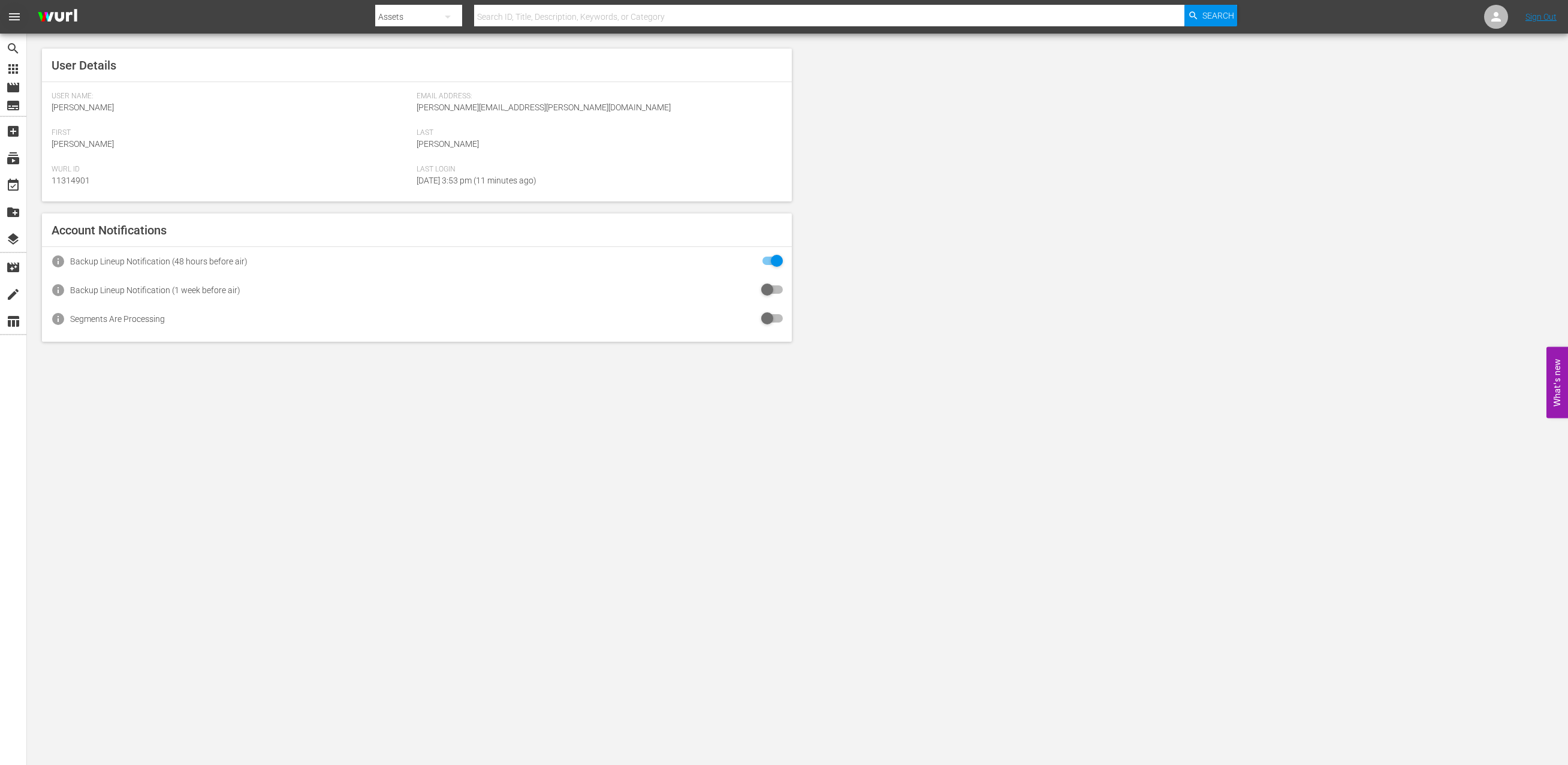
click at [17, 13] on span "menu" at bounding box center [14, 16] width 14 height 14
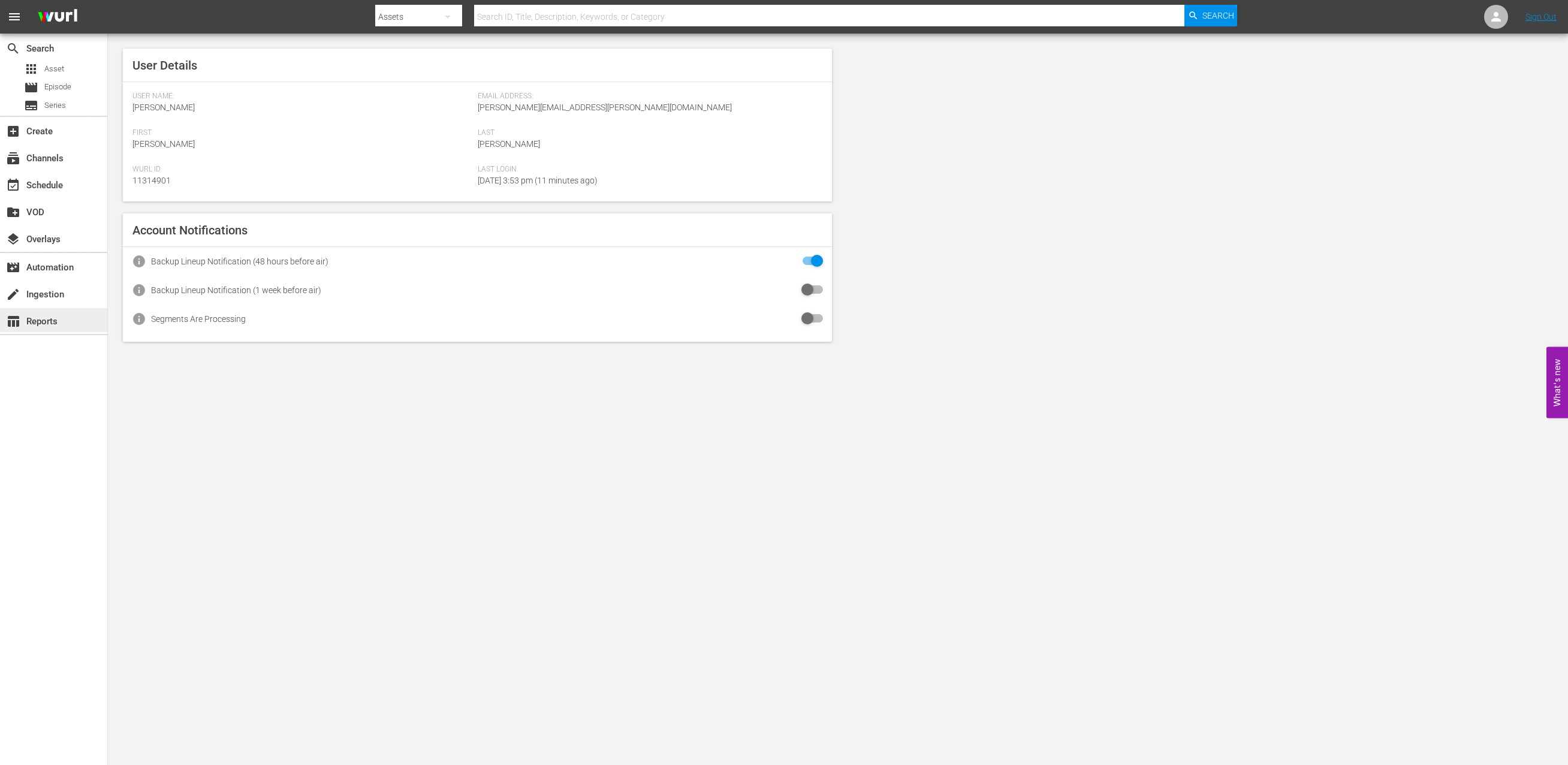
click at [36, 329] on div "table_chart Reports" at bounding box center [54, 320] width 107 height 24
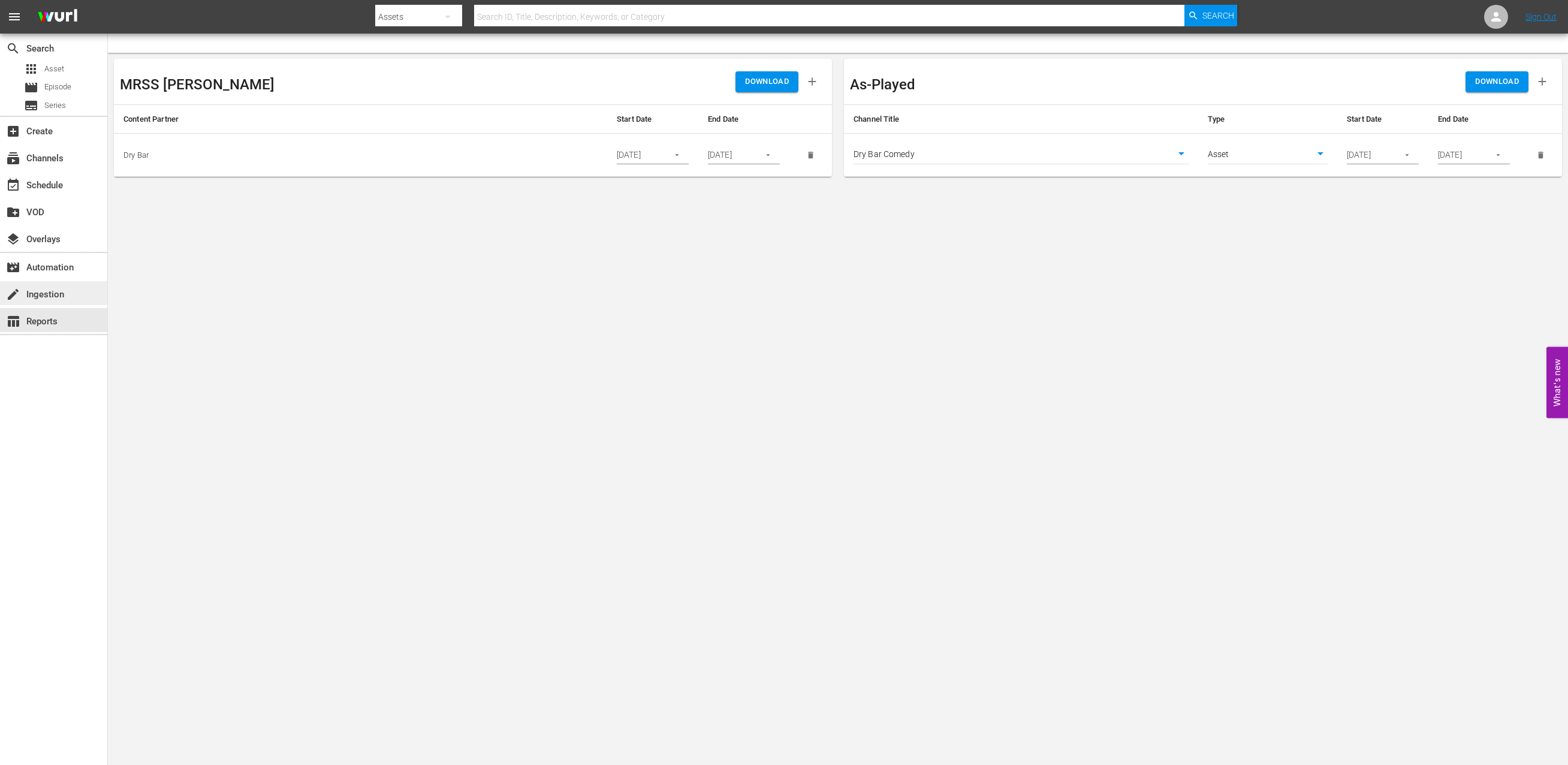
click at [51, 289] on div "create Ingestion" at bounding box center [33, 292] width 67 height 10
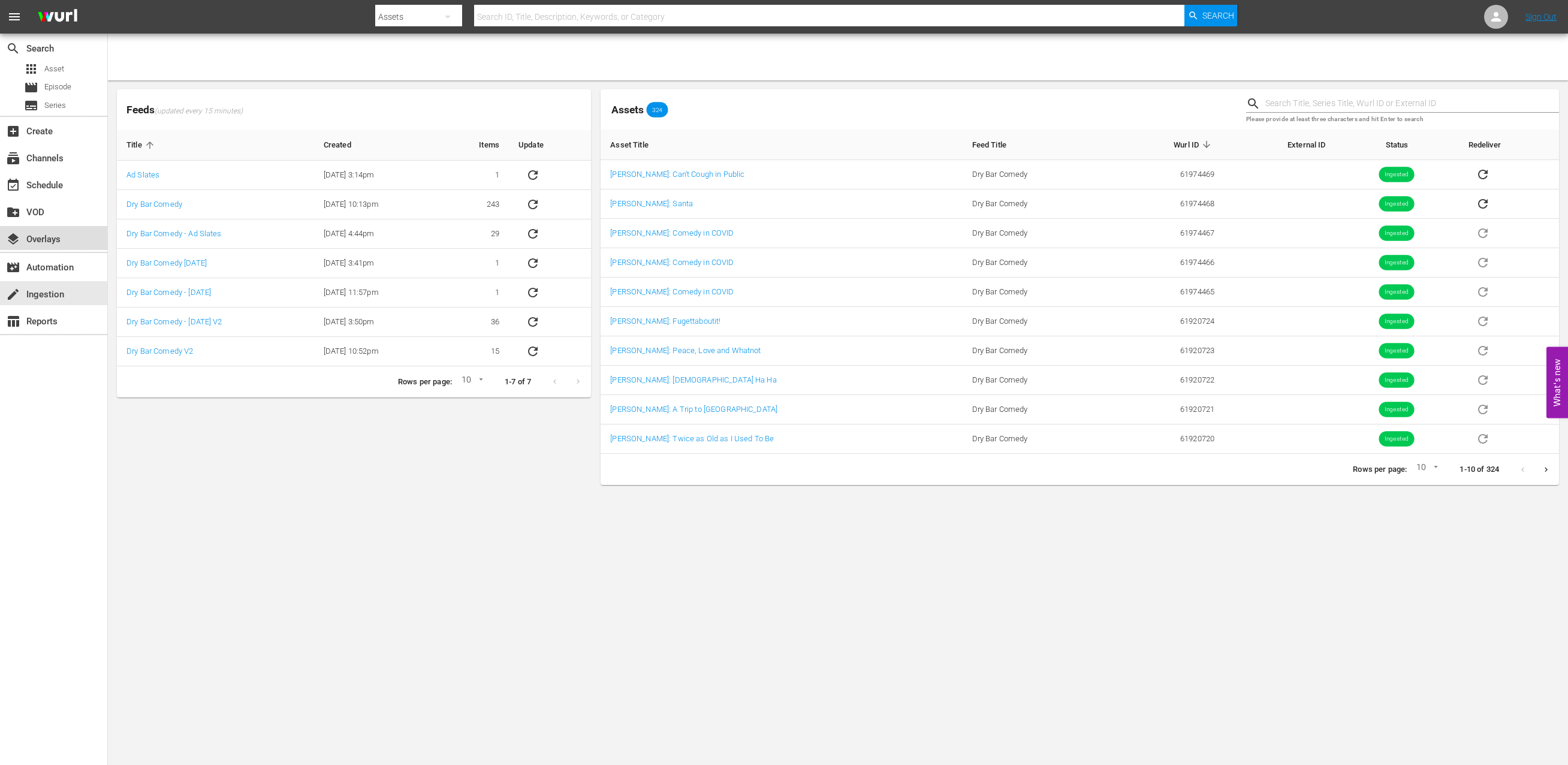
click at [62, 249] on div "layers Overlays" at bounding box center [54, 238] width 107 height 24
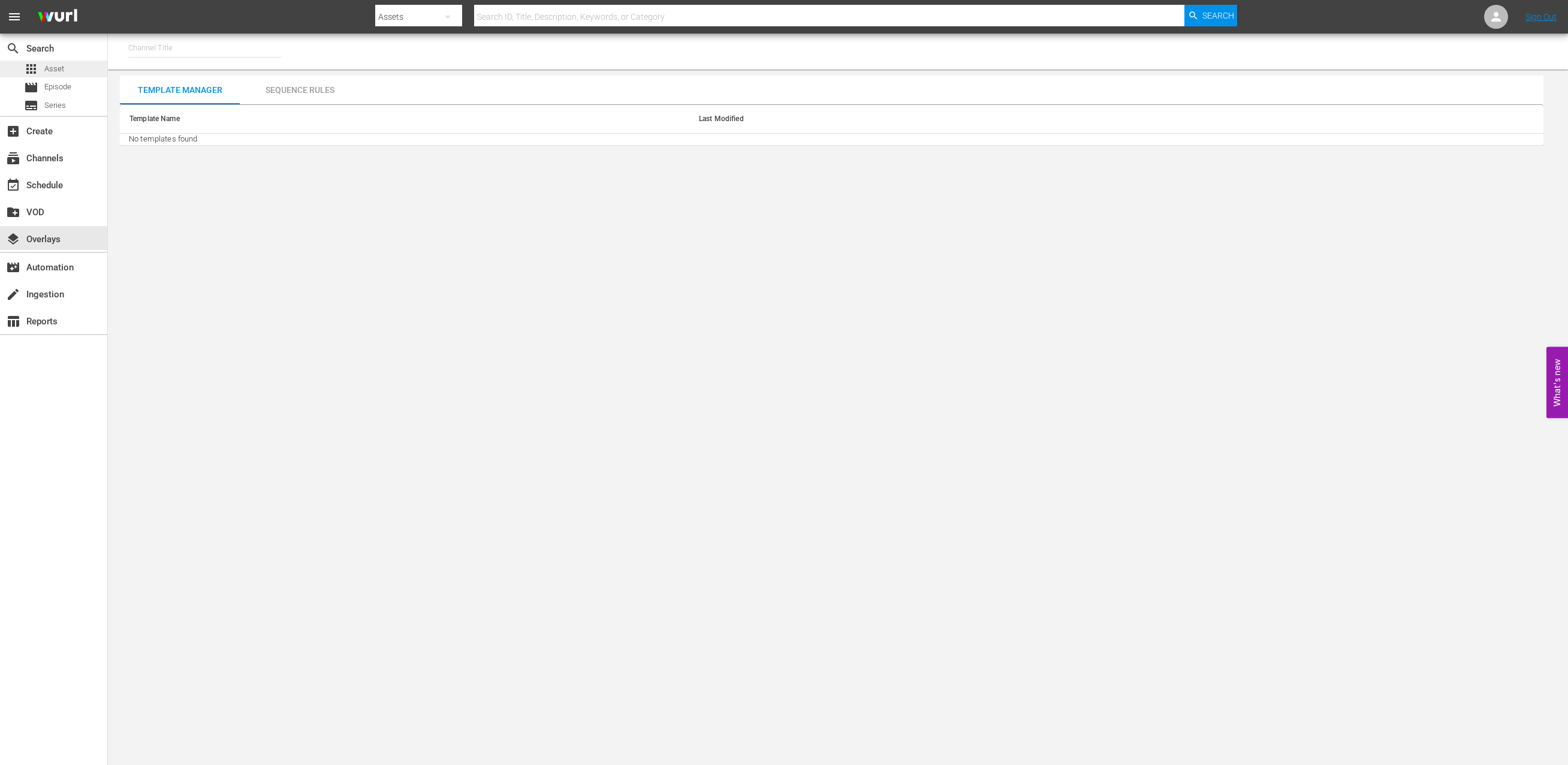
click at [66, 69] on div "apps Asset" at bounding box center [54, 69] width 107 height 17
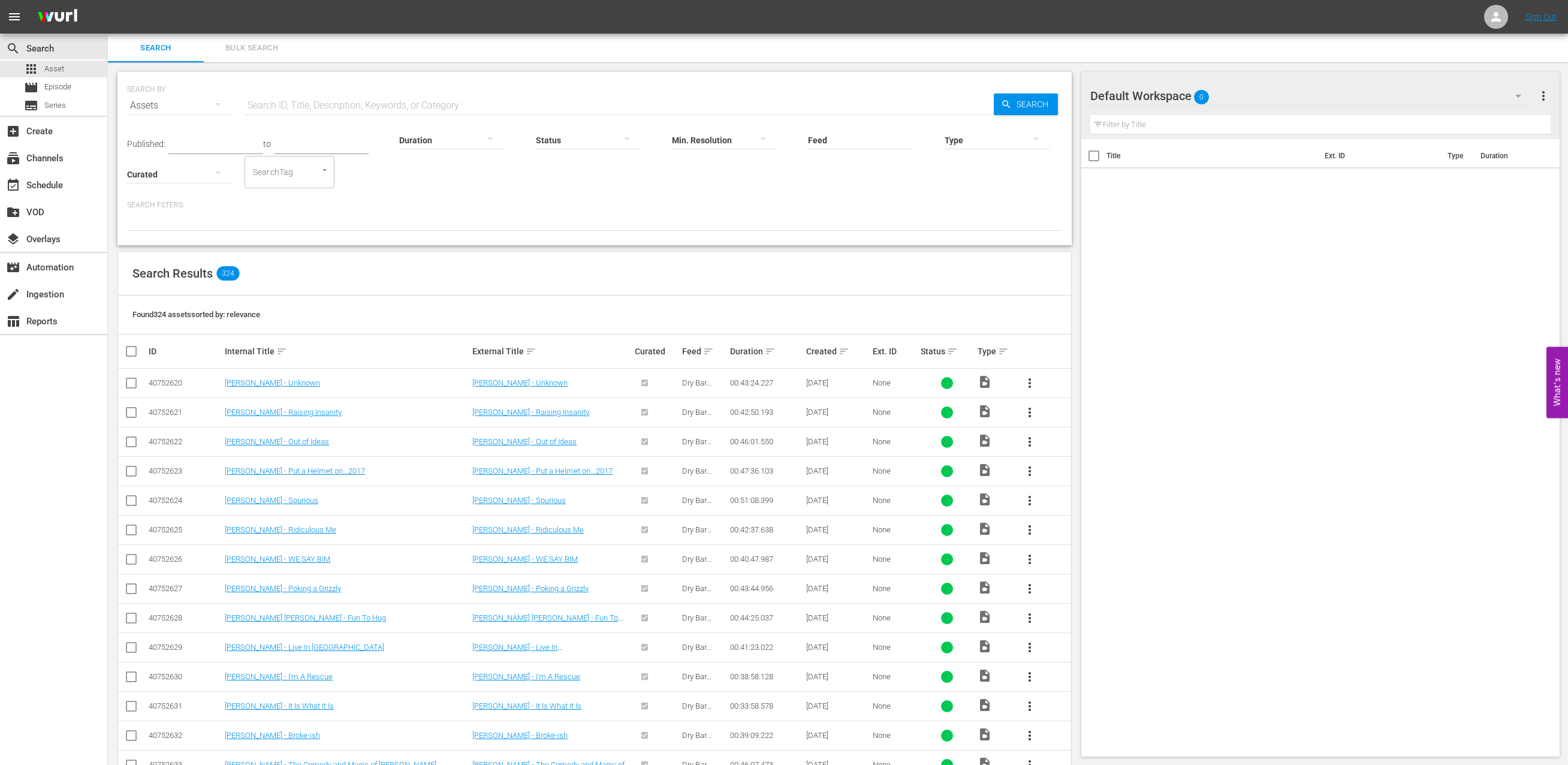
click at [8, 21] on span "menu" at bounding box center [14, 16] width 14 height 14
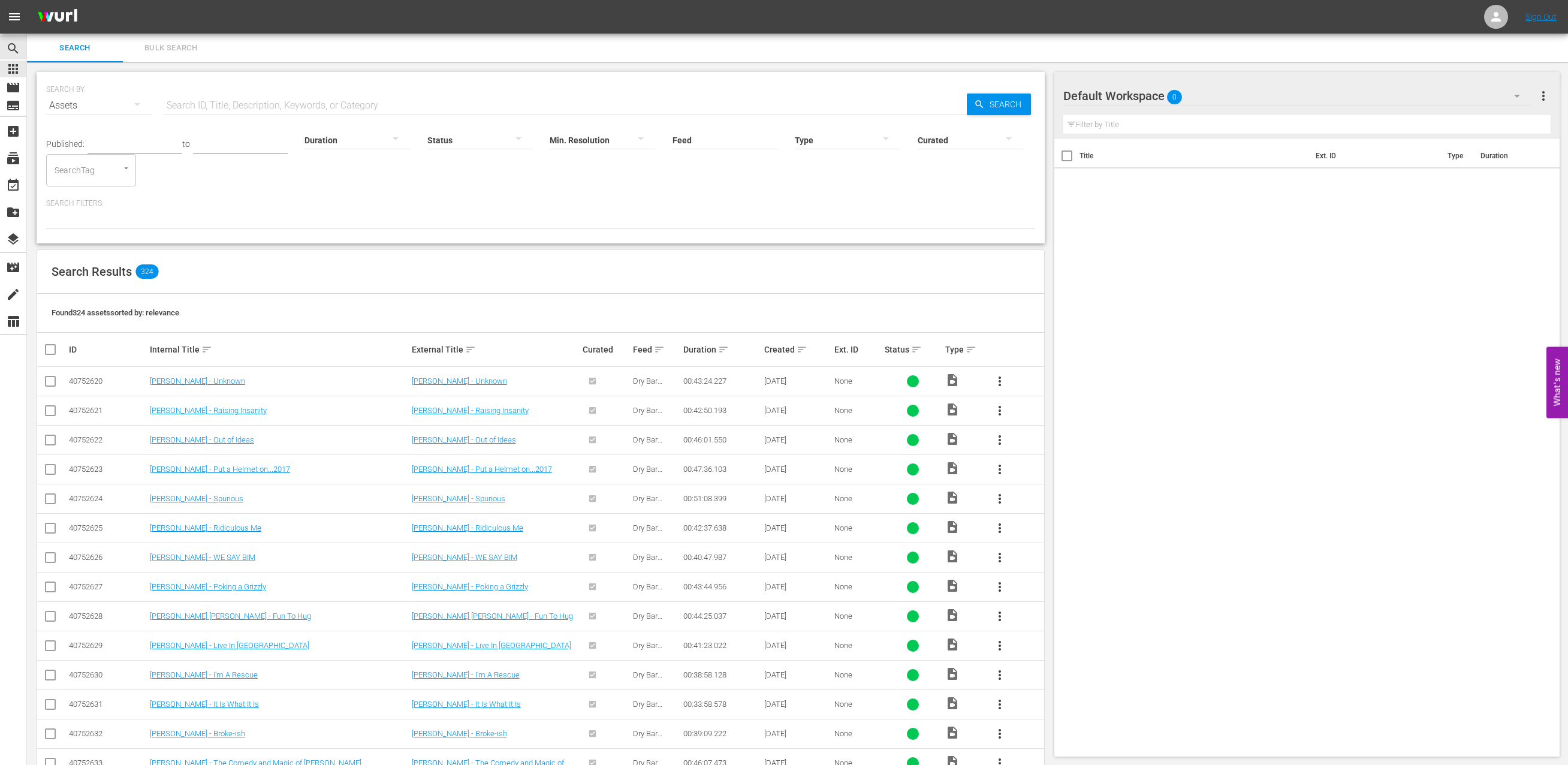
click at [17, 18] on span "menu" at bounding box center [14, 16] width 14 height 14
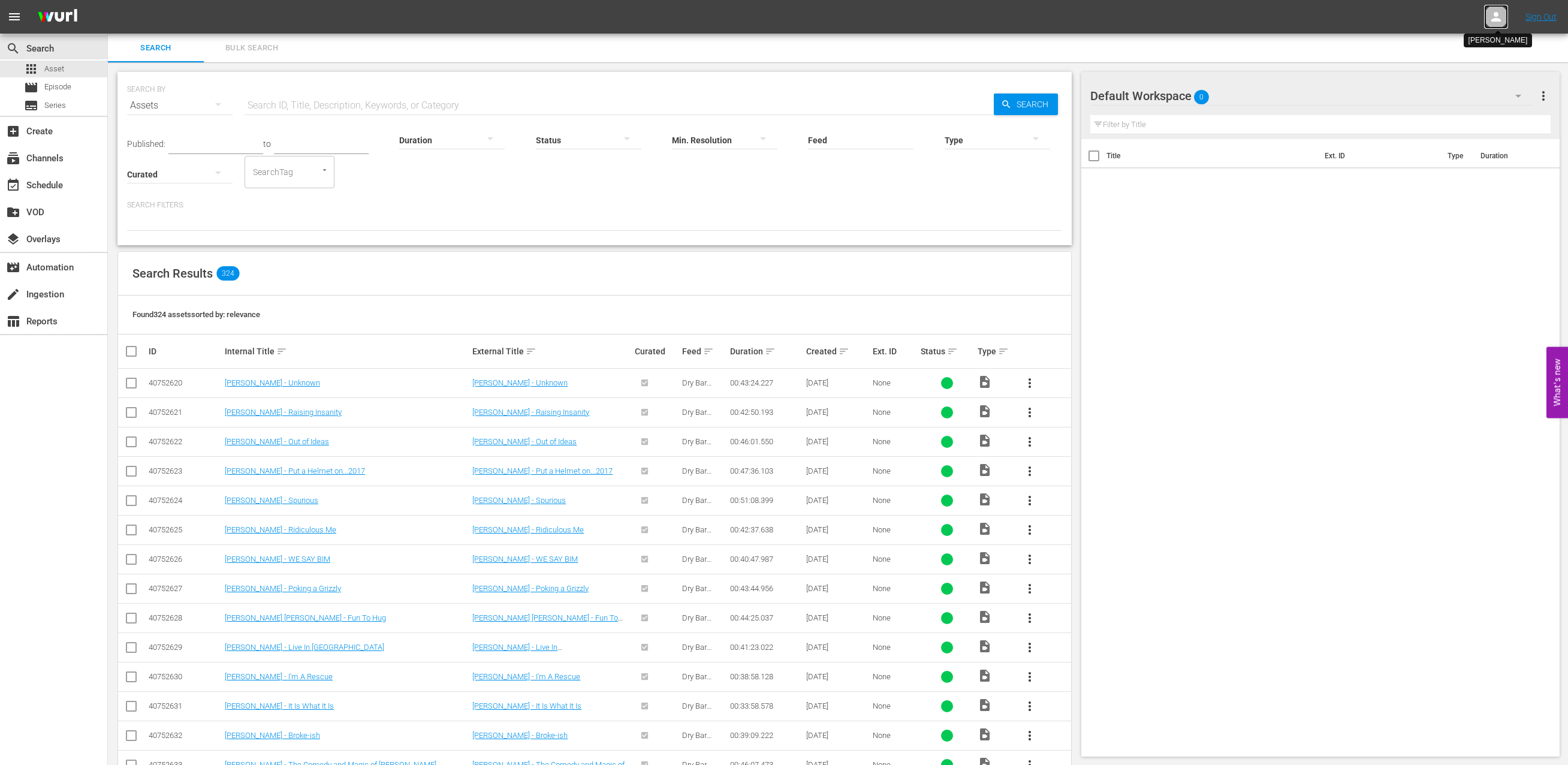
click at [1501, 9] on icon at bounding box center [1495, 16] width 14 height 14
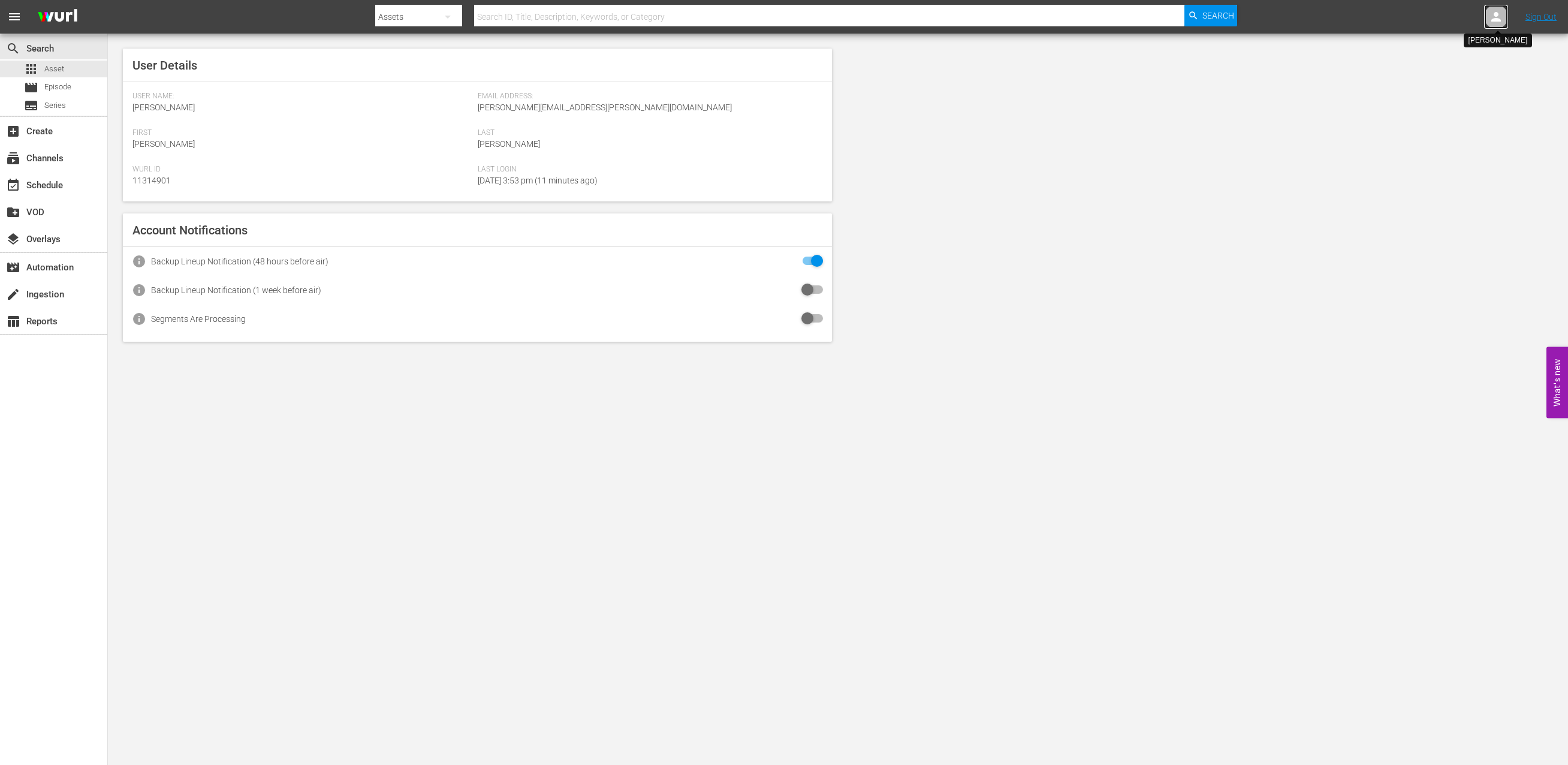
click at [1500, 11] on icon at bounding box center [1495, 16] width 14 height 14
click at [1495, 19] on icon at bounding box center [1496, 17] width 9 height 9
click at [1497, 21] on icon at bounding box center [1496, 17] width 9 height 9
click at [19, 18] on span "menu" at bounding box center [14, 16] width 14 height 14
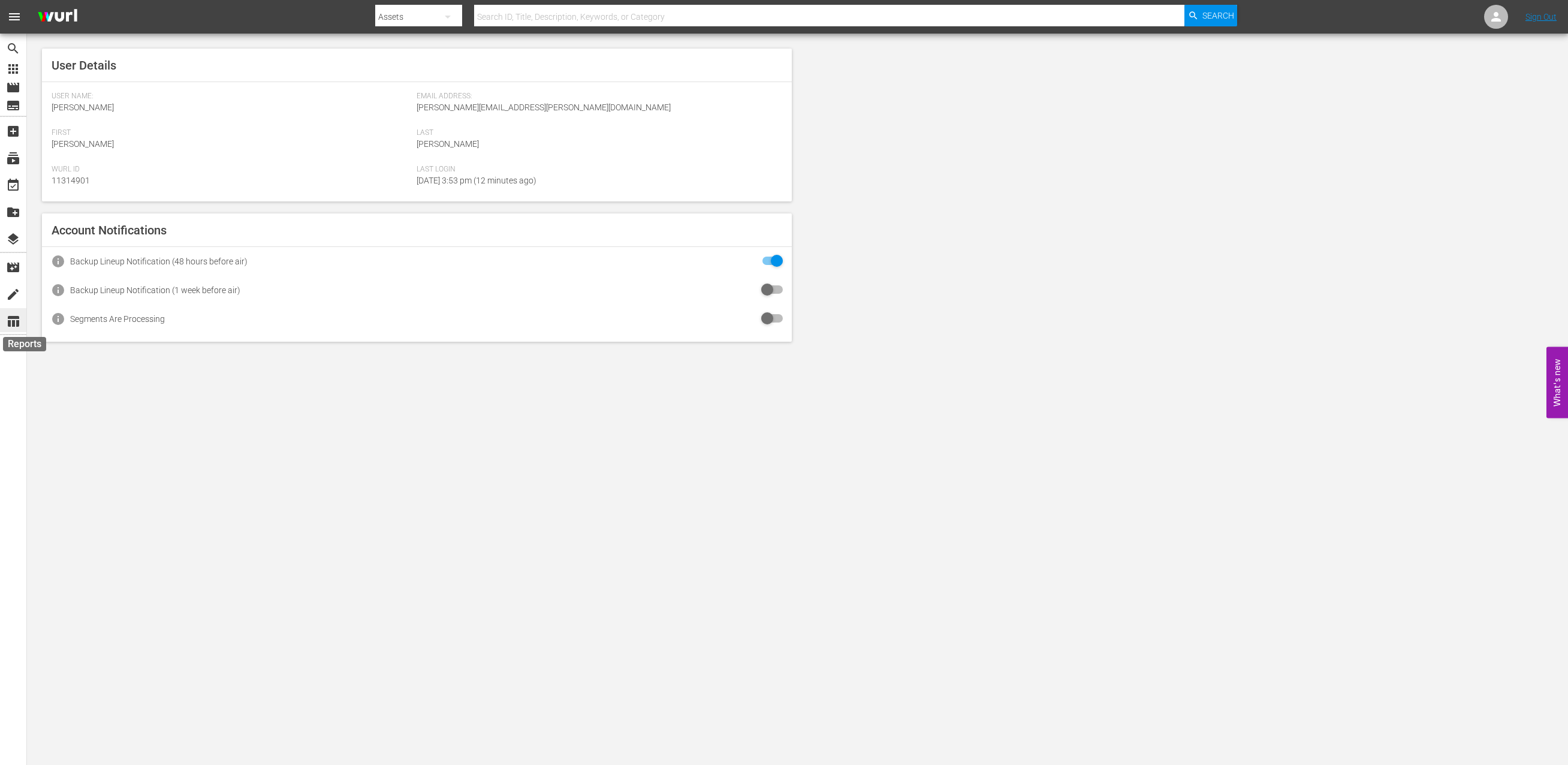
click at [17, 322] on span "table_chart" at bounding box center [12, 320] width 14 height 14
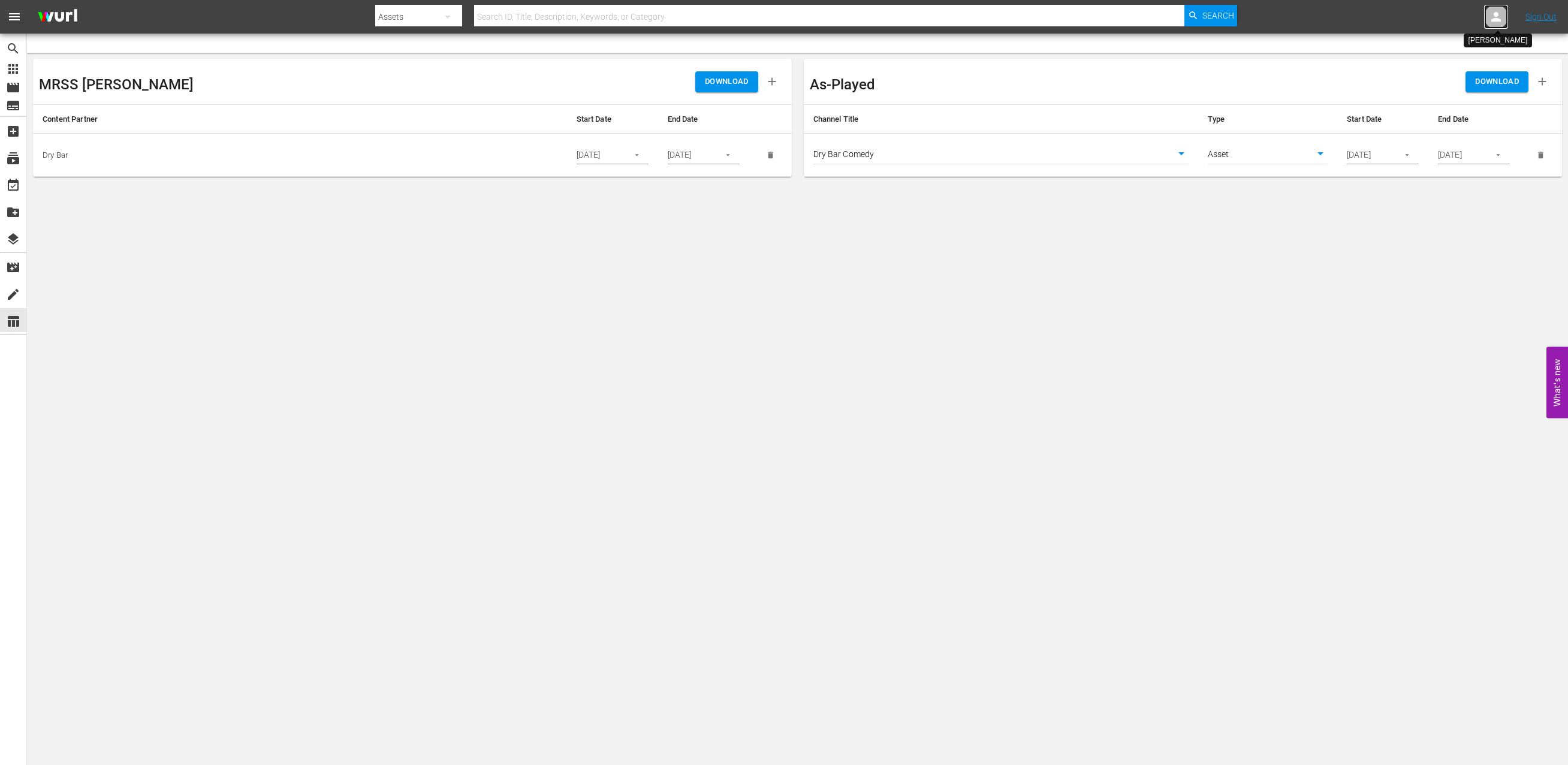
click at [1501, 17] on icon at bounding box center [1495, 16] width 14 height 14
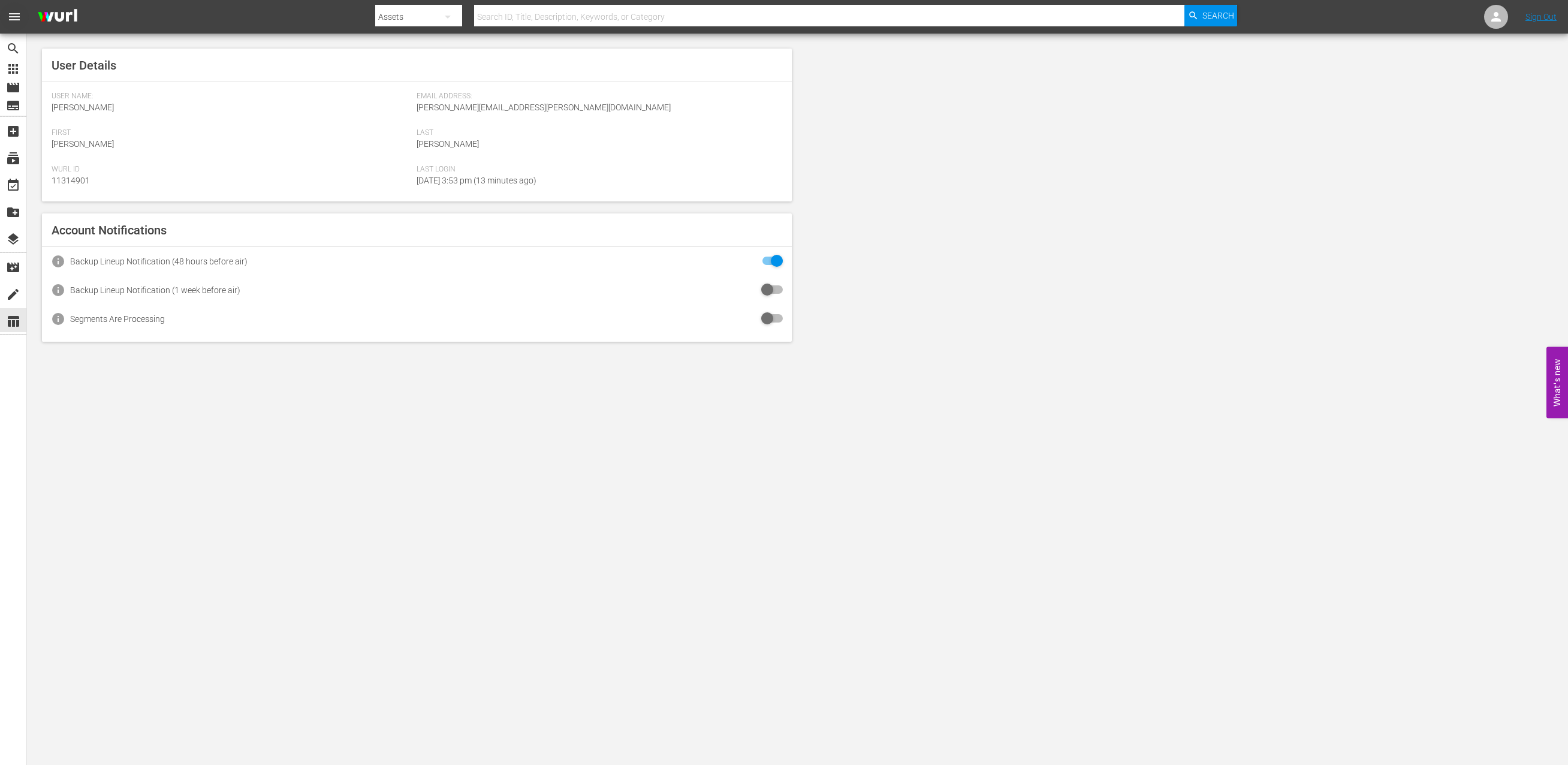
click at [20, 14] on span "menu" at bounding box center [14, 16] width 14 height 14
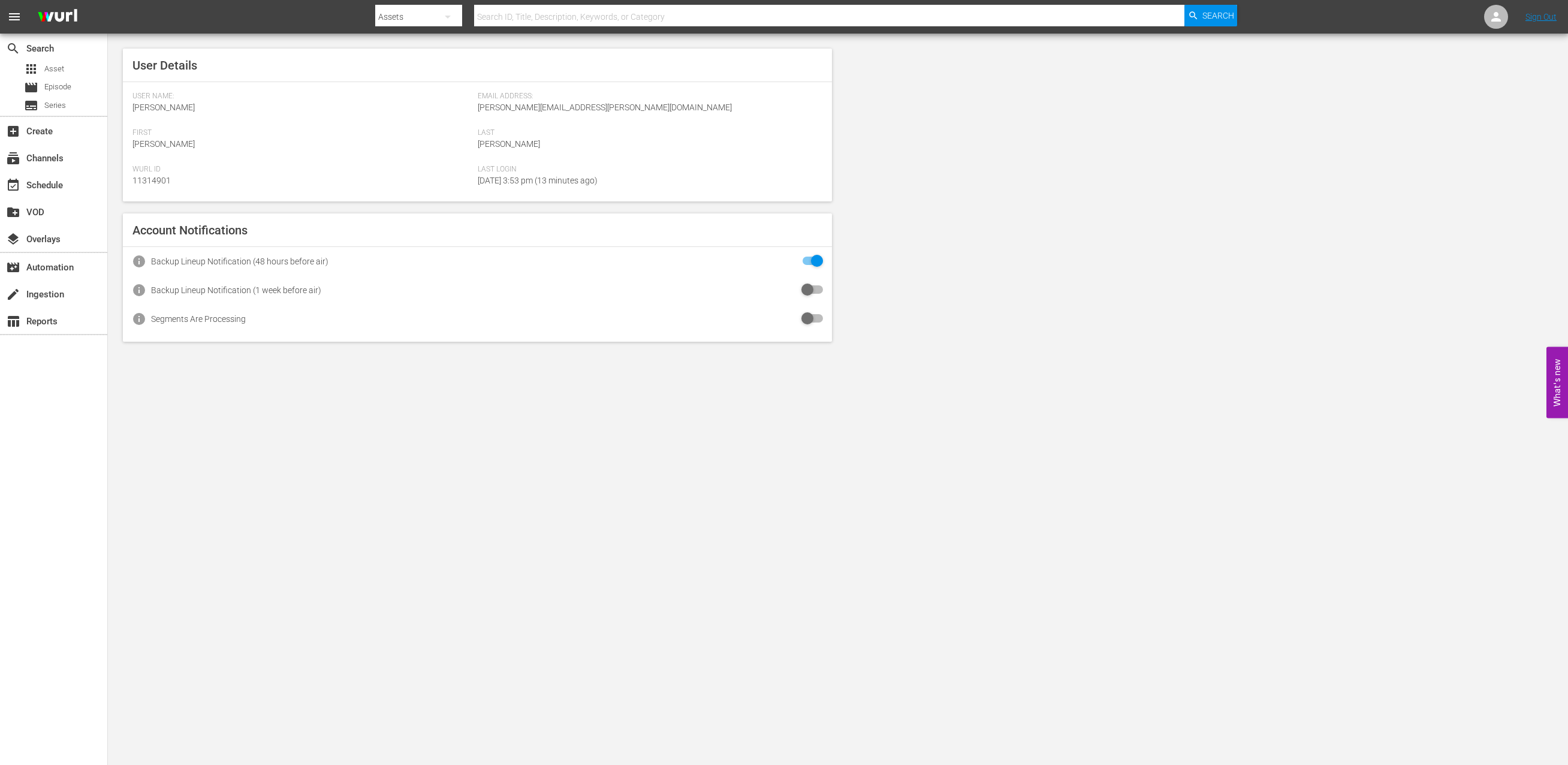
drag, startPoint x: 67, startPoint y: 730, endPoint x: 625, endPoint y: 536, distance: 590.8
click at [85, 719] on div "search Search apps Asset movie Episode subtitles Series add_box Create subscrip…" at bounding box center [54, 416] width 108 height 765
